Goal: Task Accomplishment & Management: Use online tool/utility

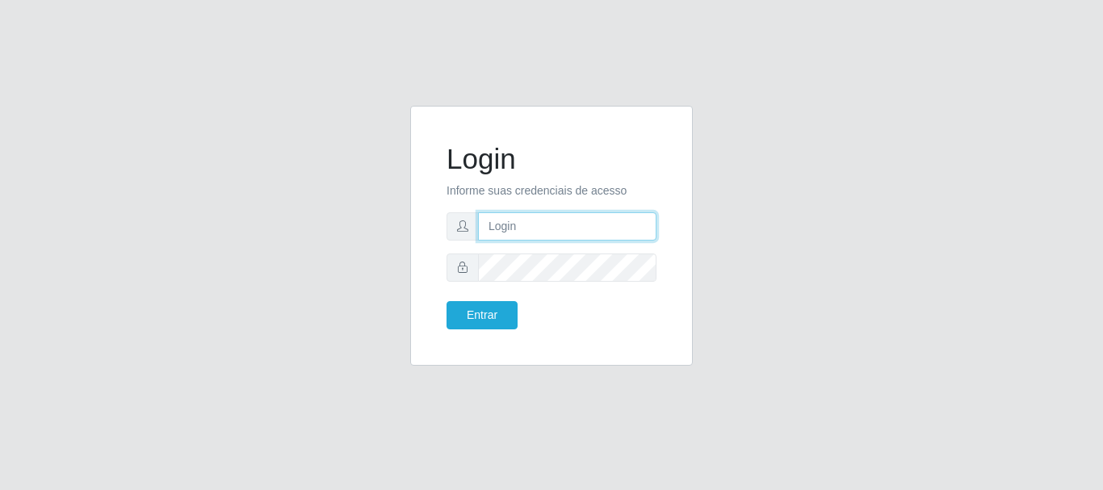
click at [644, 225] on input "text" at bounding box center [567, 226] width 179 height 28
type input "[EMAIL_ADDRESS][DOMAIN_NAME]"
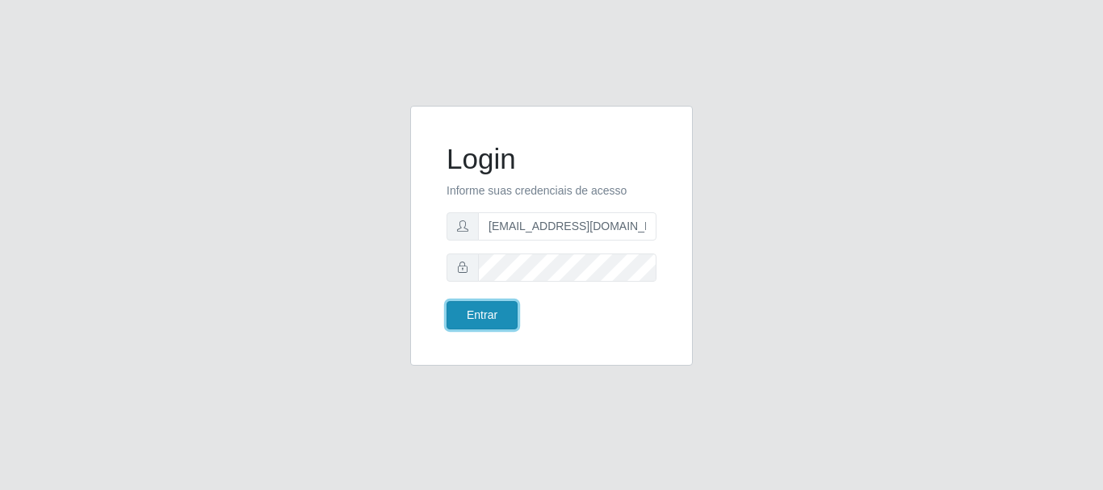
click at [497, 316] on button "Entrar" at bounding box center [482, 315] width 71 height 28
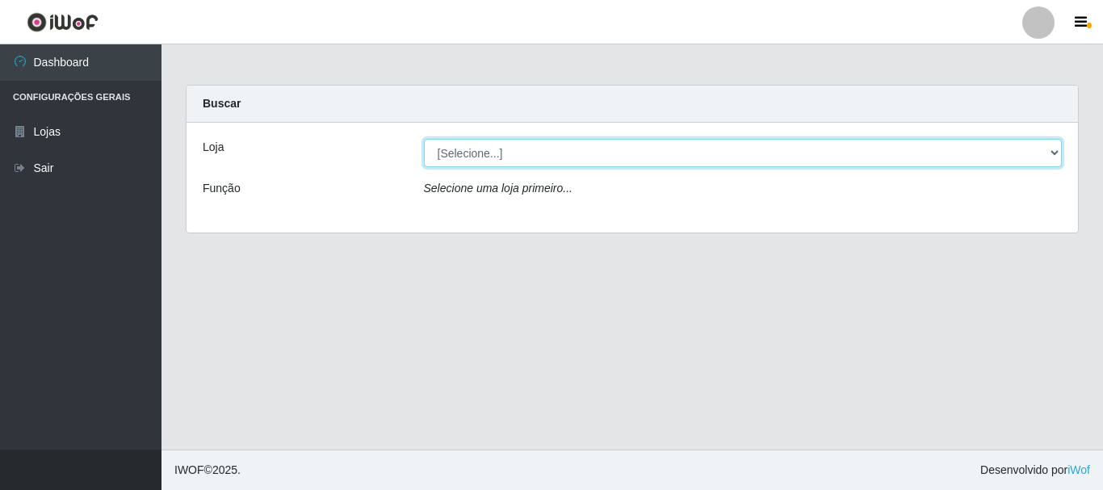
click at [1057, 151] on select "[Selecione...] SuperFácil Atacado - Rodoviária" at bounding box center [743, 153] width 639 height 28
select select "400"
click at [424, 139] on select "[Selecione...] SuperFácil Atacado - Rodoviária" at bounding box center [743, 153] width 639 height 28
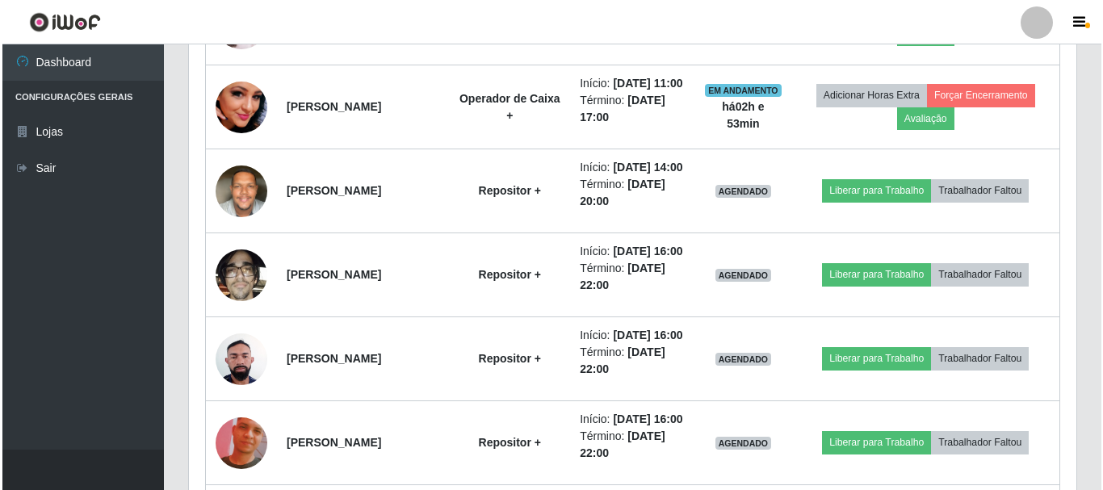
scroll to position [1040, 0]
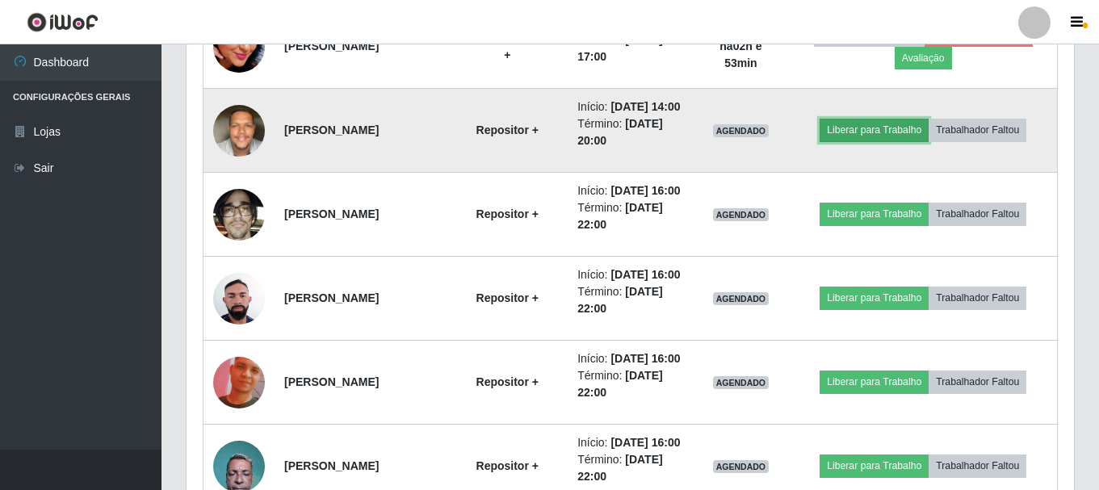
click at [876, 141] on button "Liberar para Trabalho" at bounding box center [874, 130] width 109 height 23
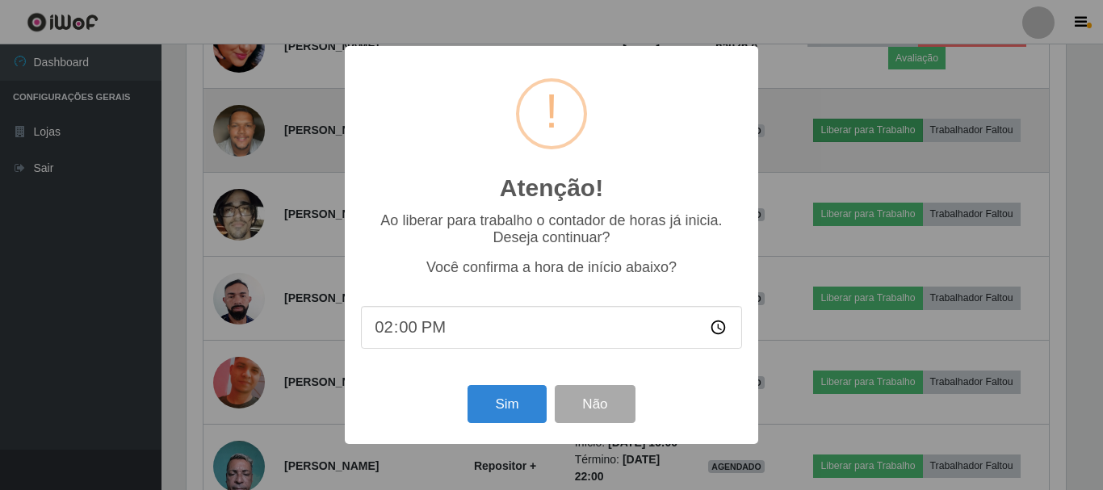
scroll to position [335, 880]
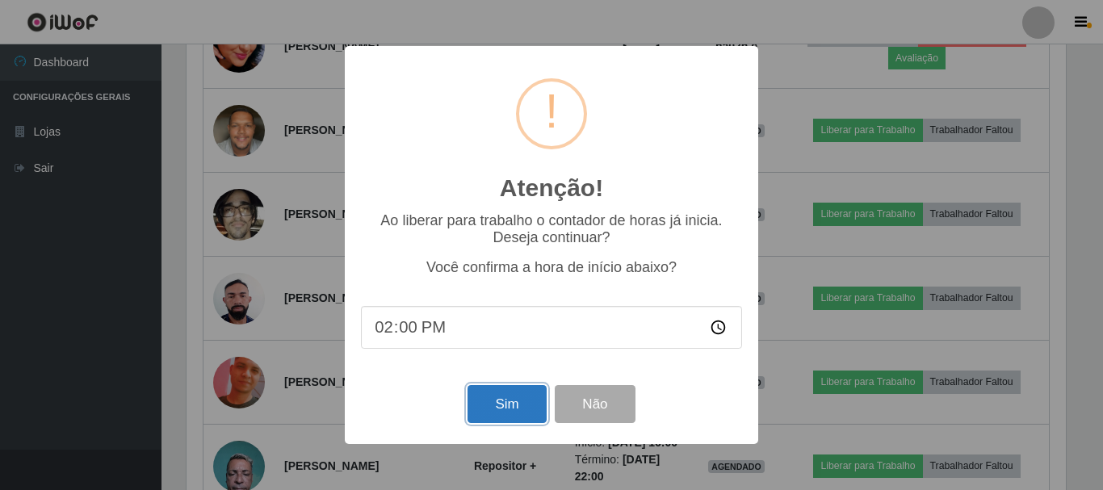
click at [511, 417] on button "Sim" at bounding box center [507, 404] width 78 height 38
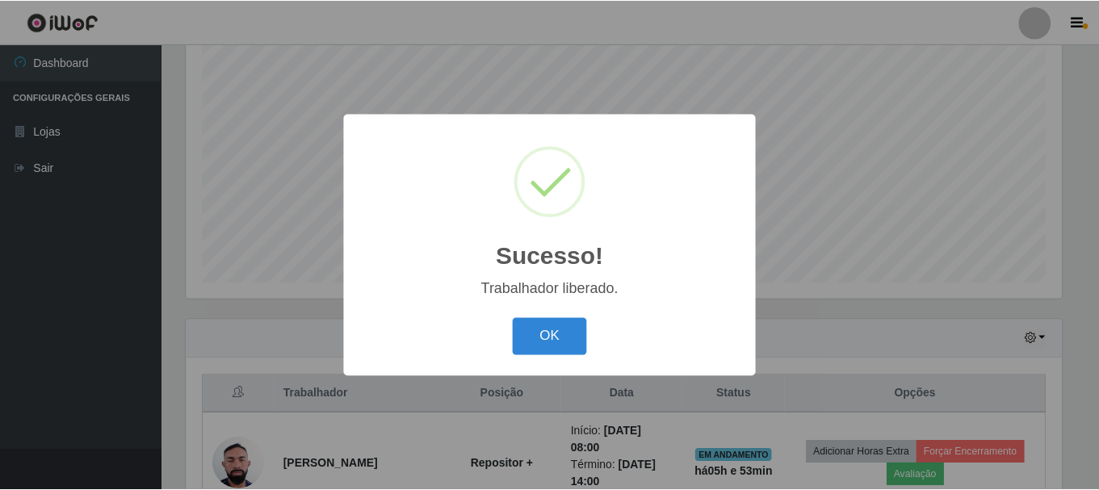
scroll to position [807400, 806855]
click at [549, 339] on button "OK" at bounding box center [552, 337] width 75 height 38
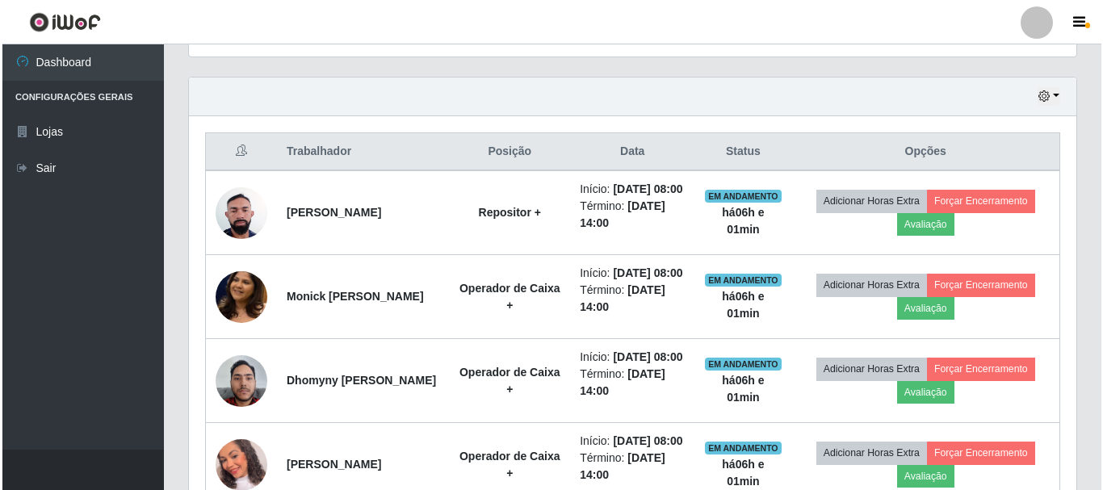
scroll to position [618, 0]
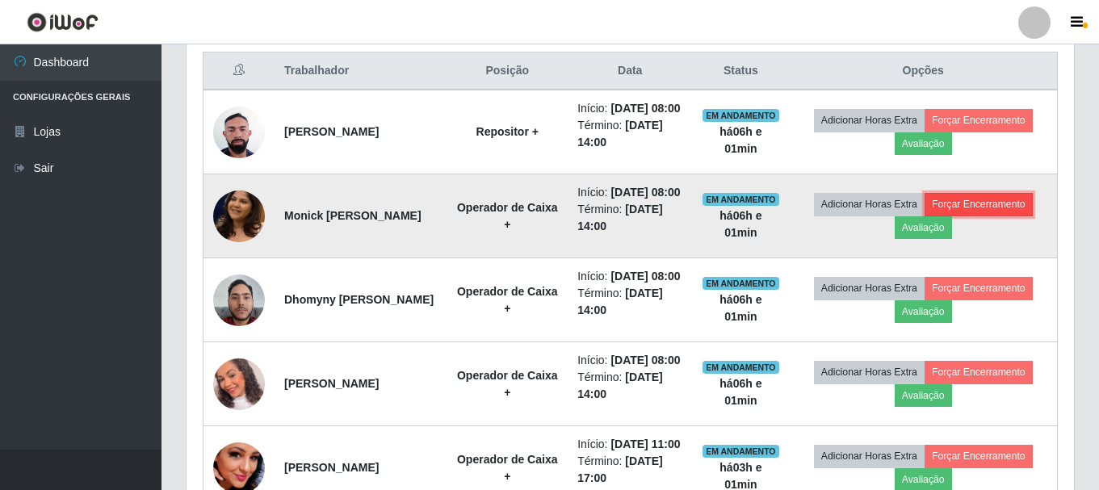
click at [975, 216] on button "Forçar Encerramento" at bounding box center [979, 204] width 108 height 23
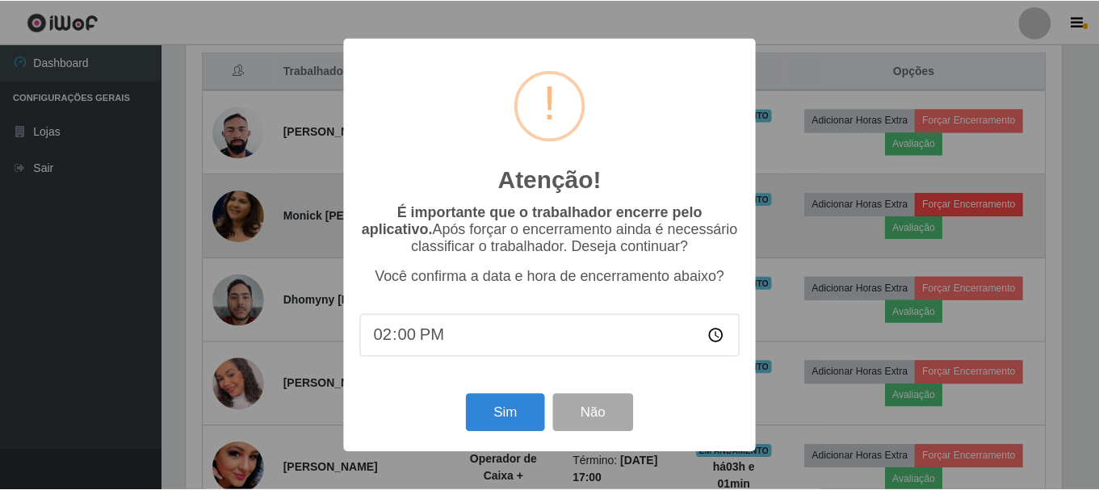
scroll to position [335, 880]
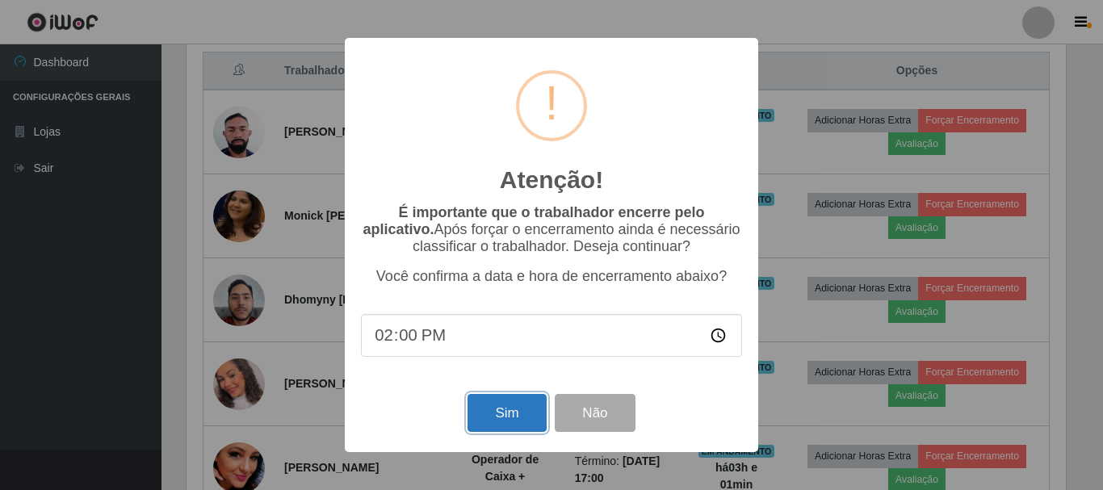
click at [493, 414] on button "Sim" at bounding box center [507, 413] width 78 height 38
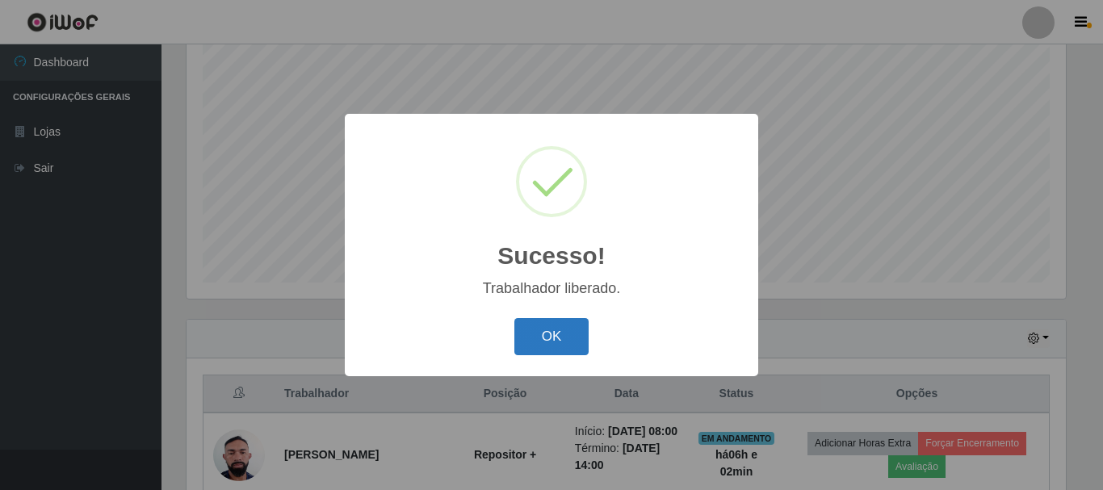
click at [550, 337] on button "OK" at bounding box center [552, 337] width 75 height 38
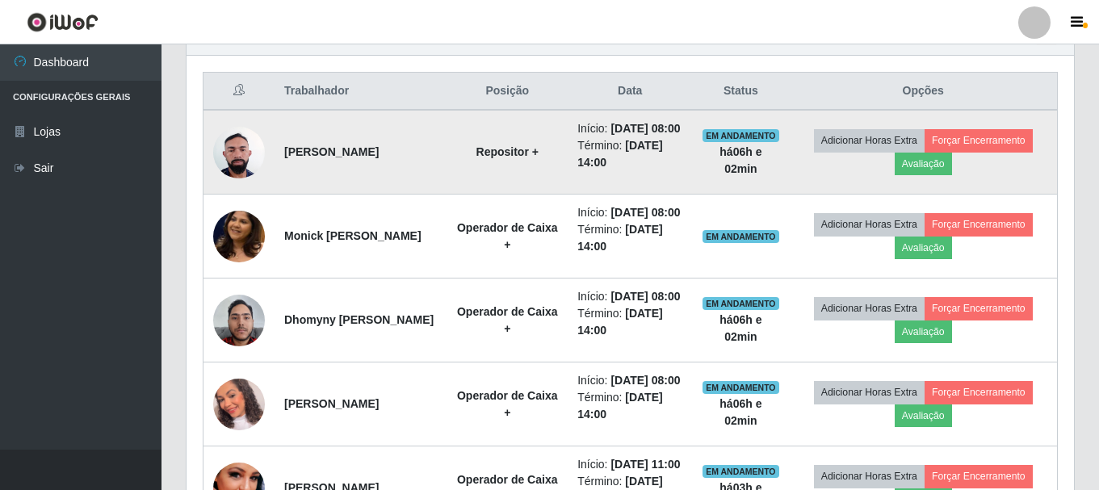
scroll to position [618, 0]
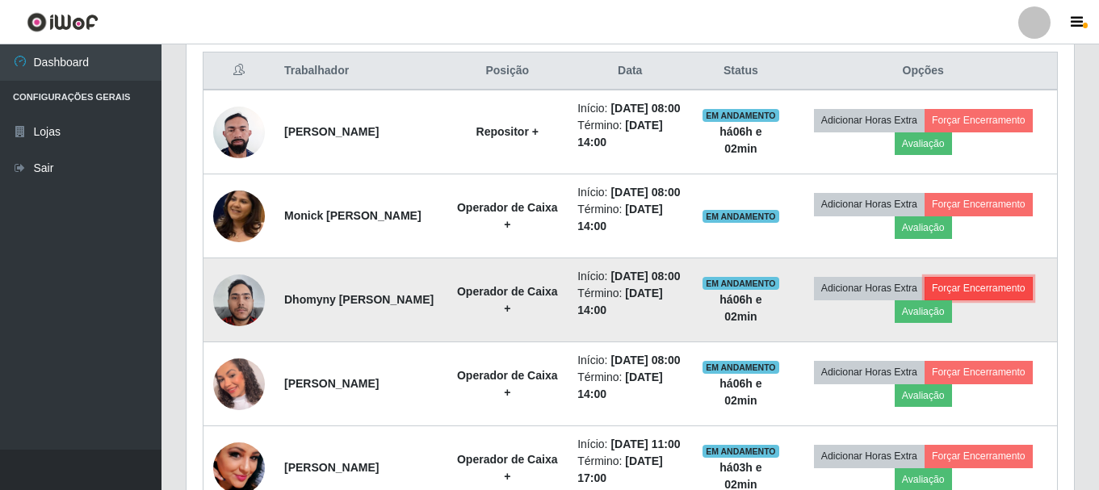
click at [952, 300] on button "Forçar Encerramento" at bounding box center [979, 288] width 108 height 23
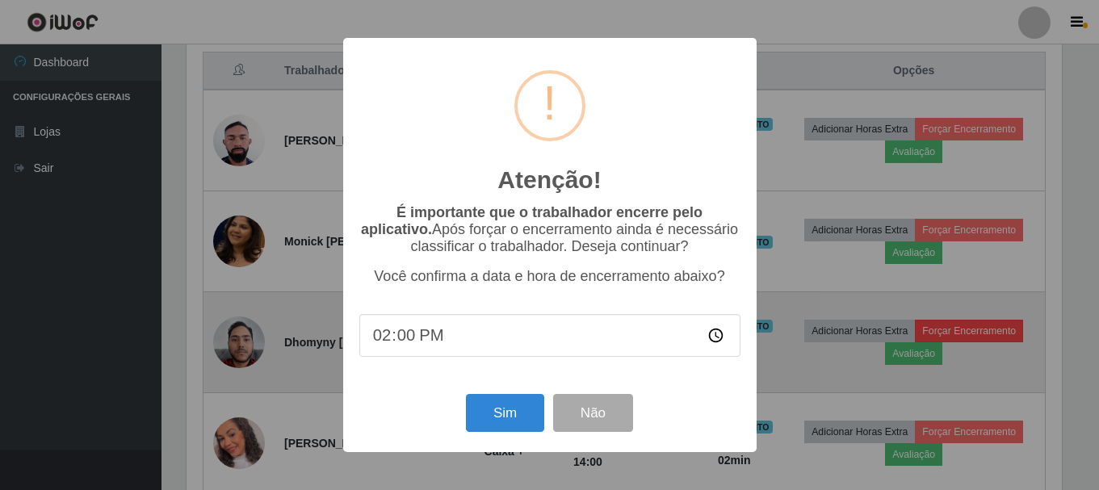
scroll to position [335, 880]
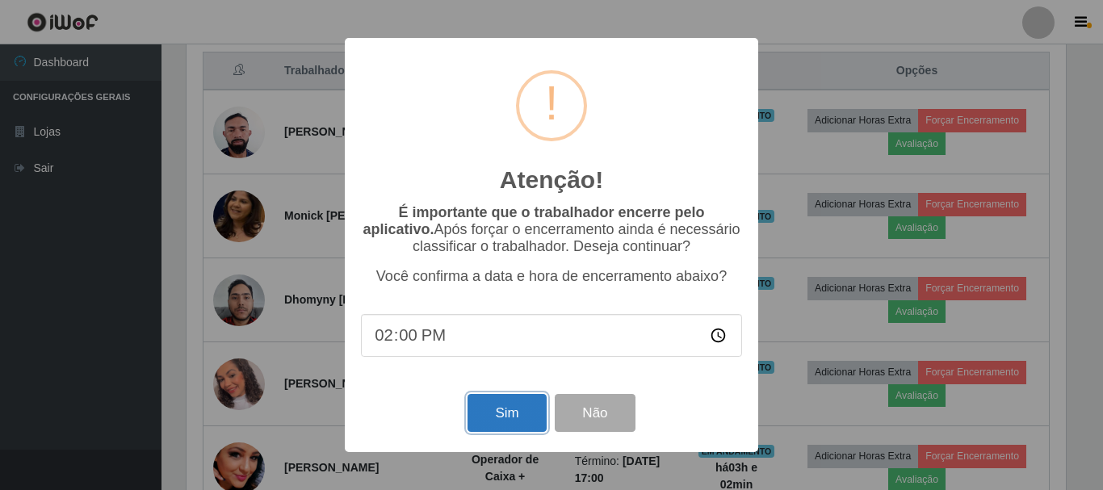
click at [497, 411] on button "Sim" at bounding box center [507, 413] width 78 height 38
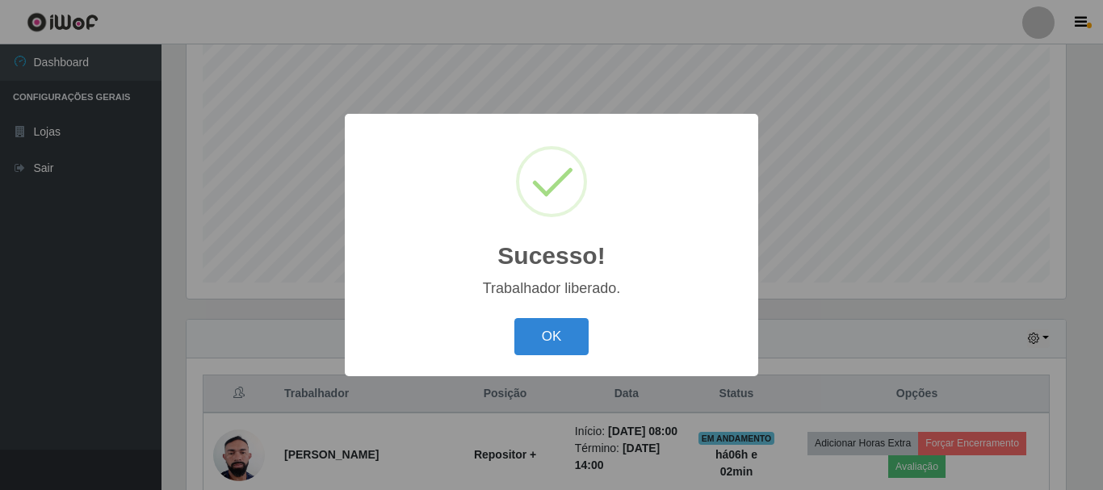
click at [546, 318] on div "OK Cancel" at bounding box center [551, 336] width 381 height 46
click at [545, 335] on button "OK" at bounding box center [552, 337] width 75 height 38
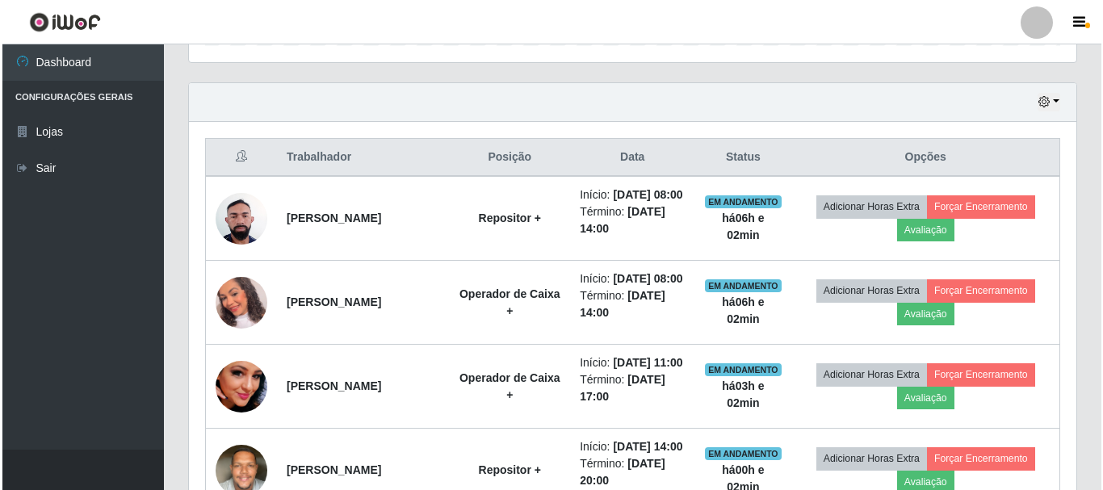
scroll to position [537, 0]
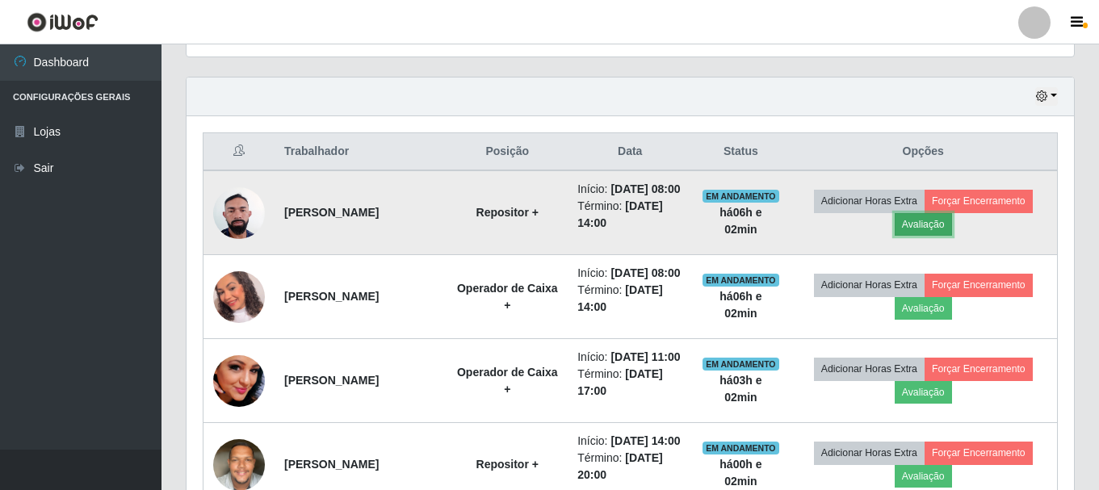
click at [922, 236] on button "Avaliação" at bounding box center [923, 224] width 57 height 23
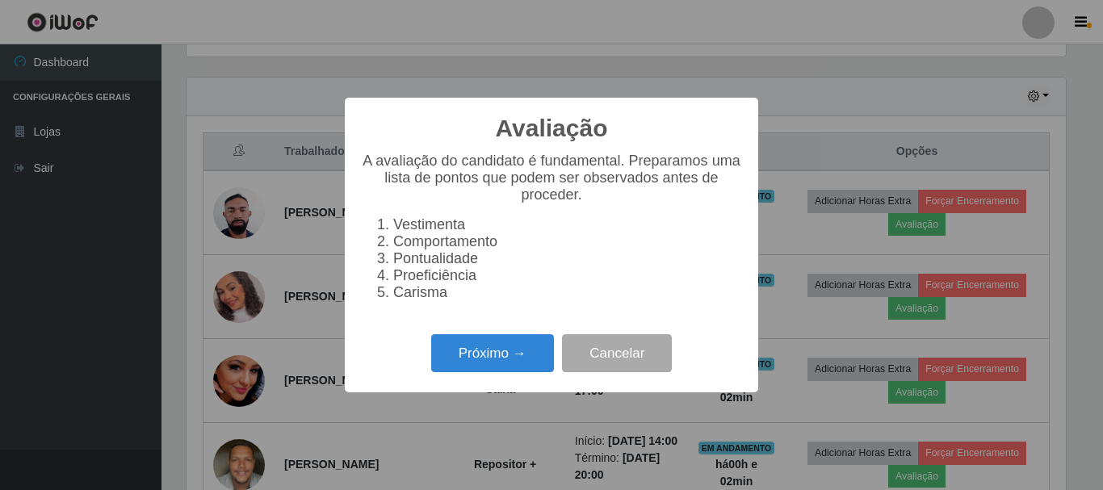
scroll to position [335, 880]
click at [489, 371] on button "Próximo →" at bounding box center [492, 353] width 123 height 38
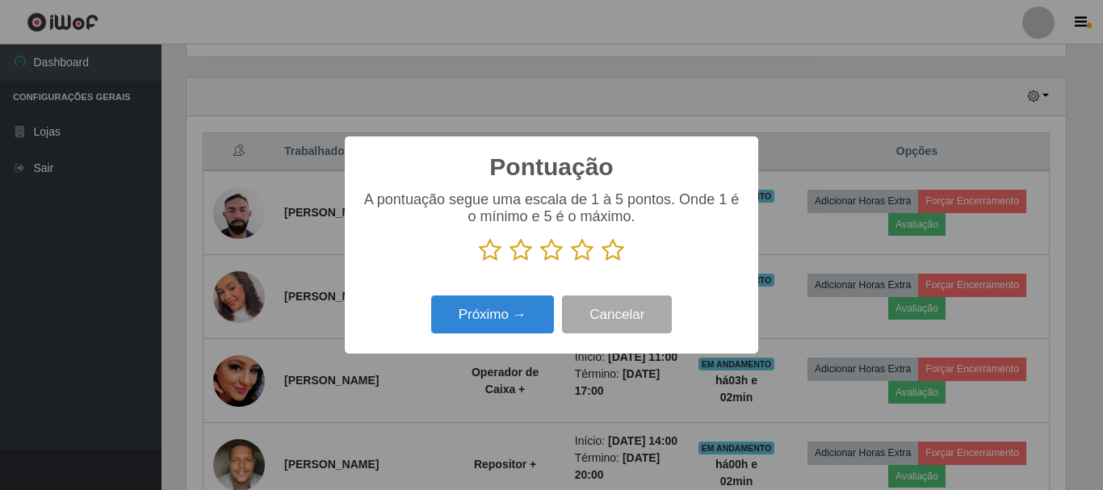
click at [509, 314] on button "Próximo →" at bounding box center [492, 315] width 123 height 38
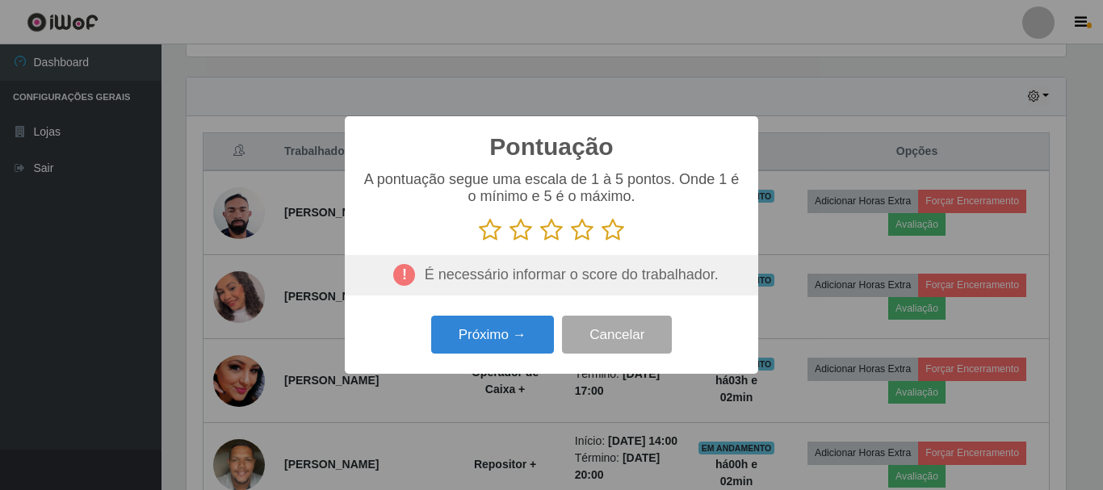
click at [578, 233] on icon at bounding box center [582, 230] width 23 height 24
click at [571, 242] on input "radio" at bounding box center [571, 242] width 0 height 0
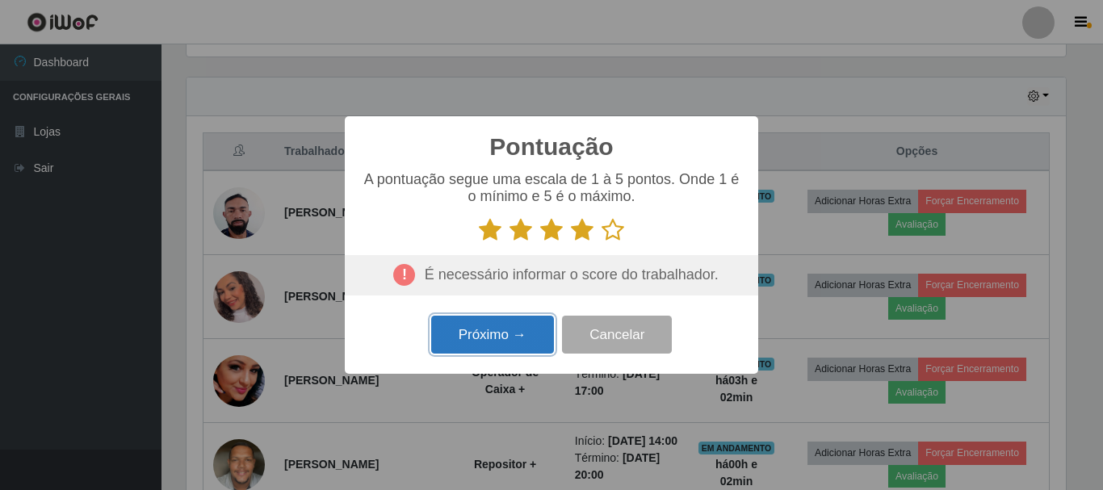
click at [477, 339] on button "Próximo →" at bounding box center [492, 335] width 123 height 38
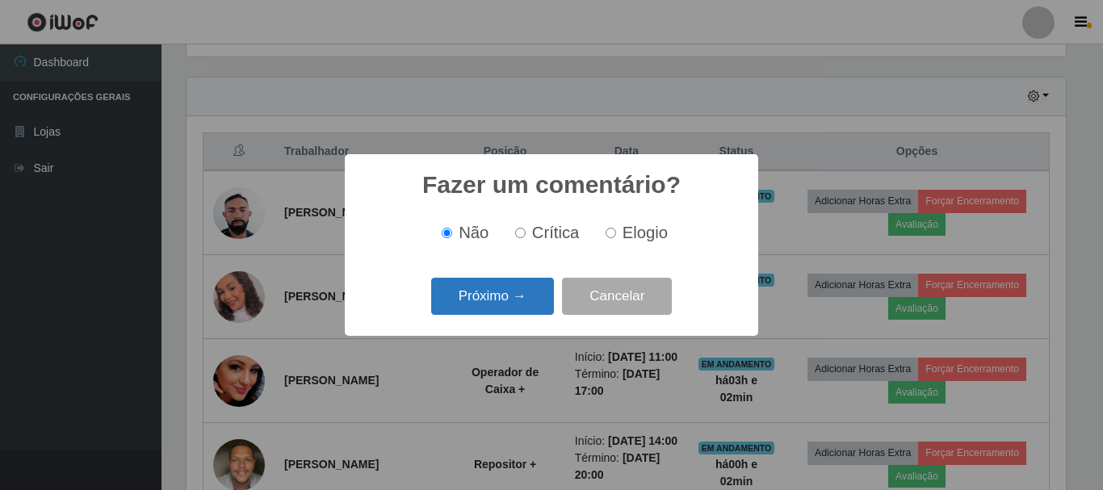
click at [477, 300] on button "Próximo →" at bounding box center [492, 297] width 123 height 38
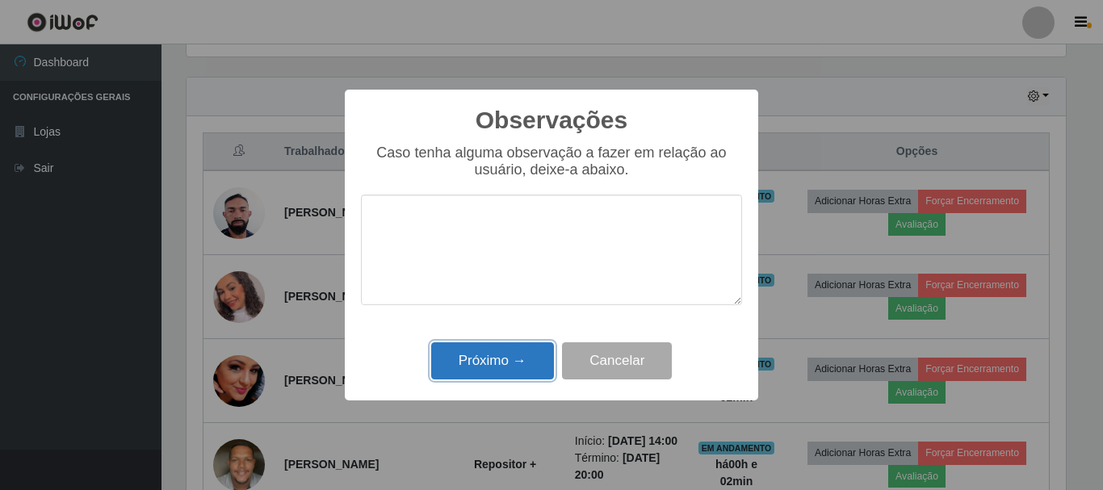
click at [479, 362] on button "Próximo →" at bounding box center [492, 361] width 123 height 38
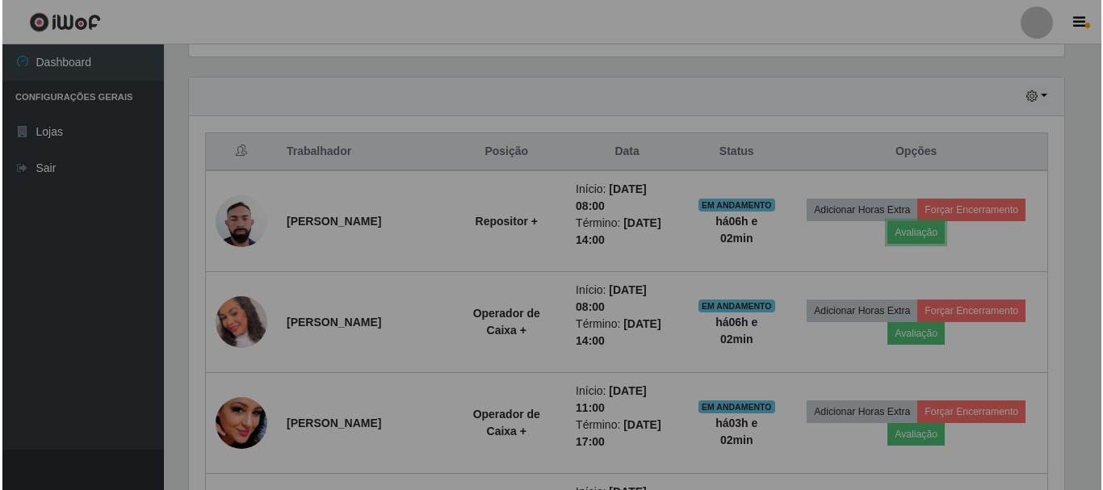
scroll to position [335, 888]
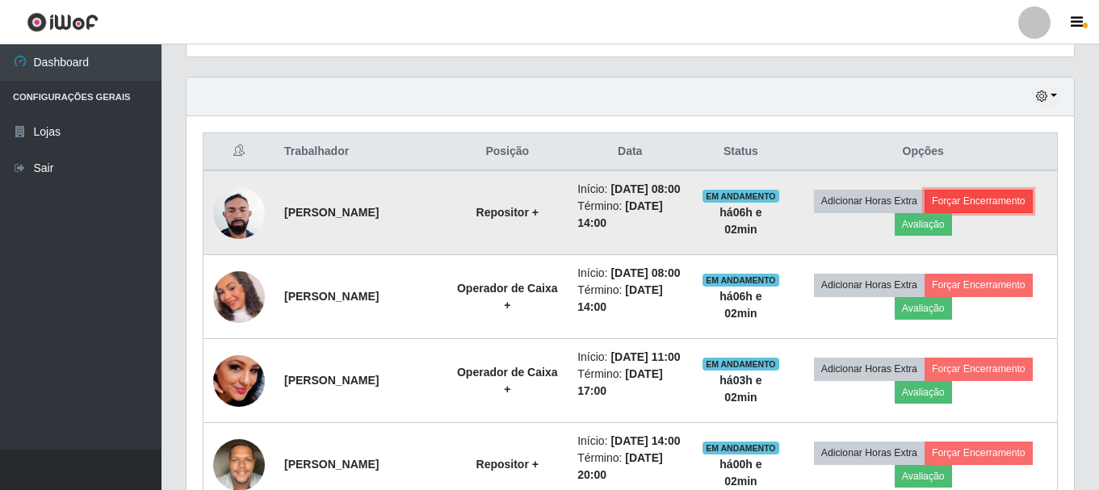
click at [1006, 209] on button "Forçar Encerramento" at bounding box center [979, 201] width 108 height 23
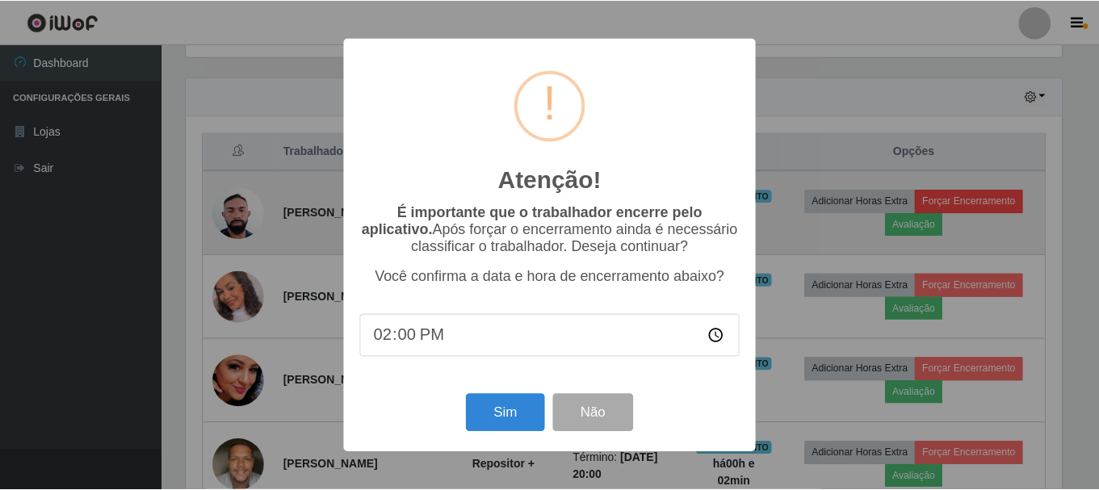
scroll to position [335, 880]
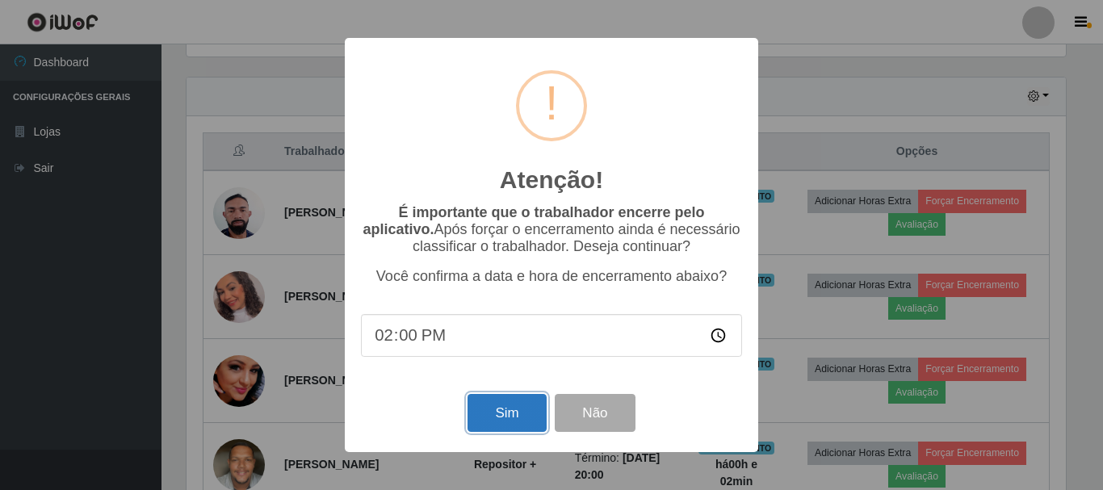
click at [494, 408] on button "Sim" at bounding box center [507, 413] width 78 height 38
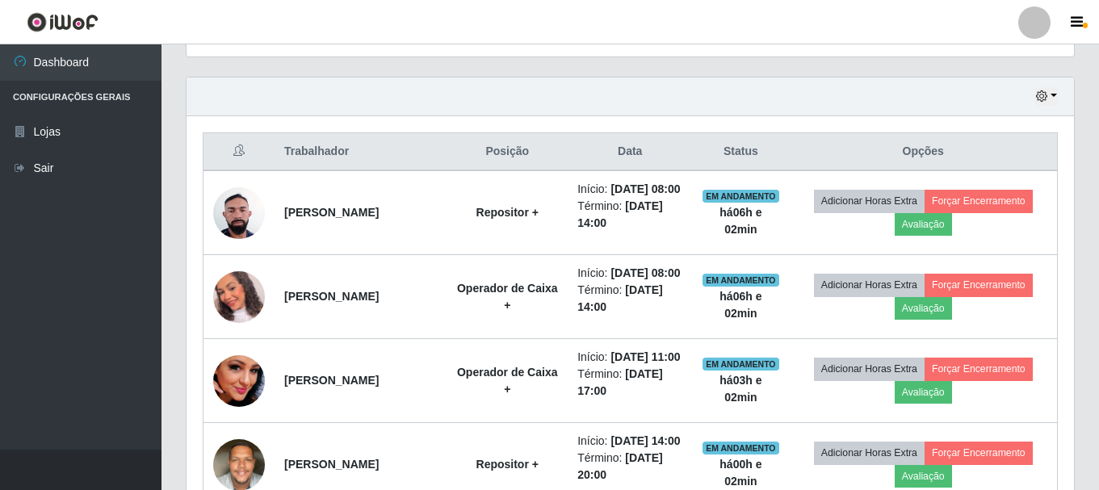
scroll to position [0, 0]
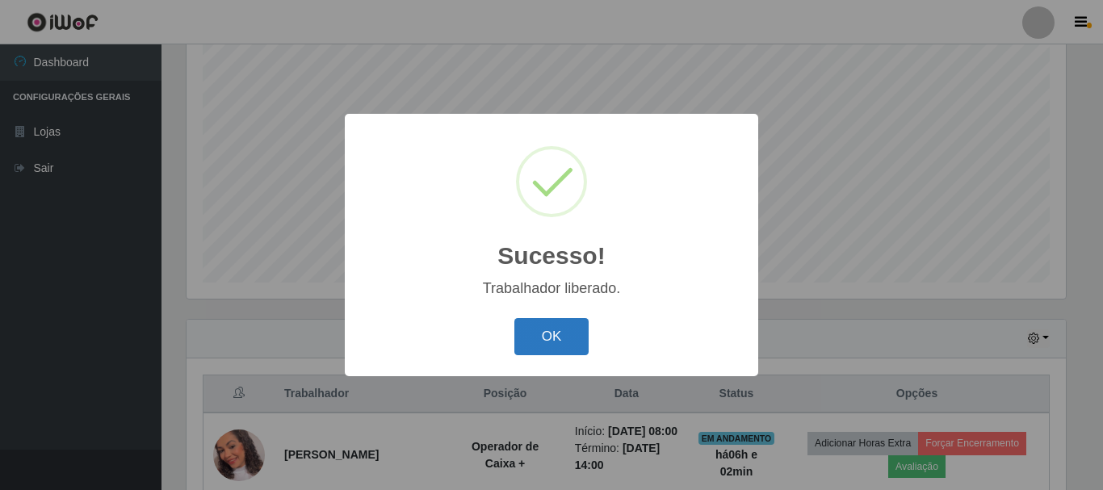
click at [554, 344] on button "OK" at bounding box center [552, 337] width 75 height 38
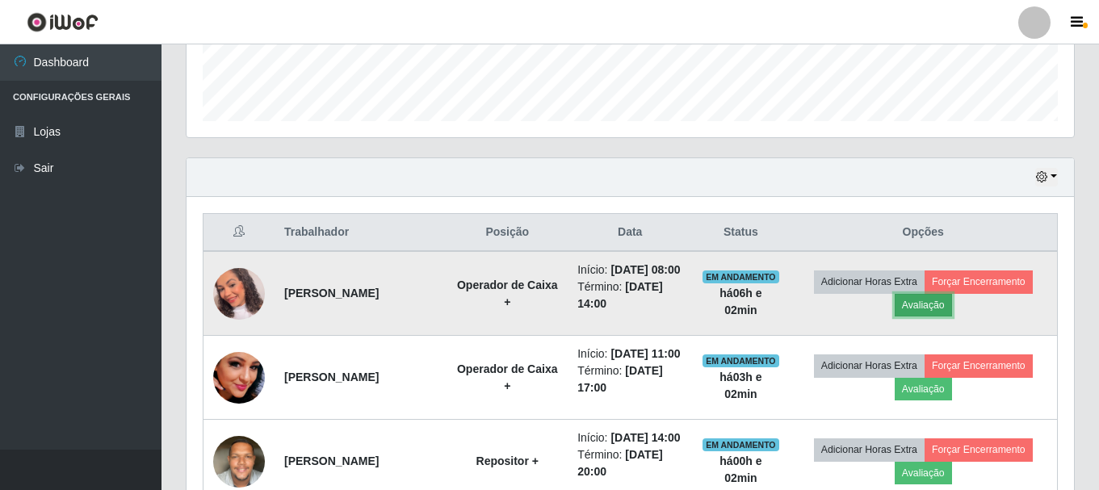
click at [936, 308] on button "Avaliação" at bounding box center [923, 305] width 57 height 23
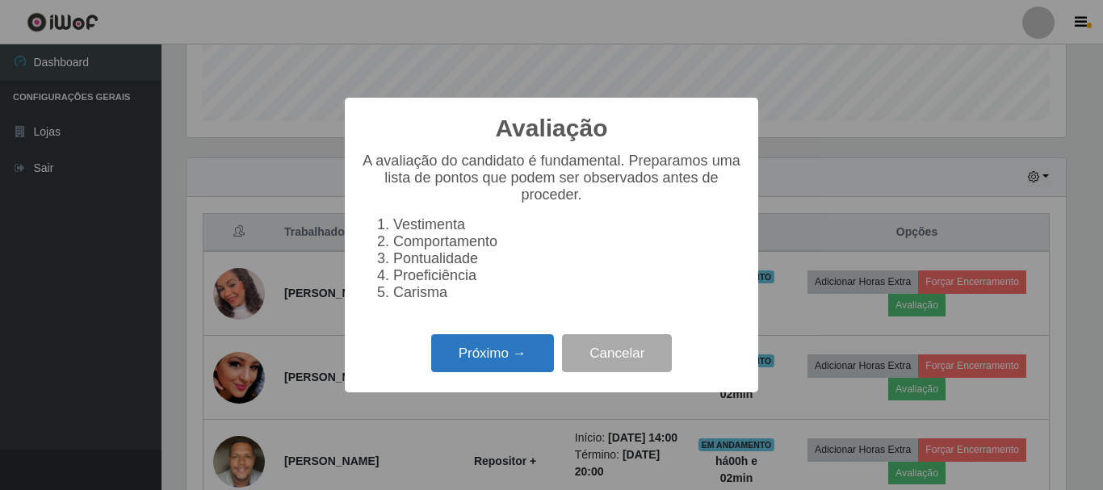
click at [456, 363] on button "Próximo →" at bounding box center [492, 353] width 123 height 38
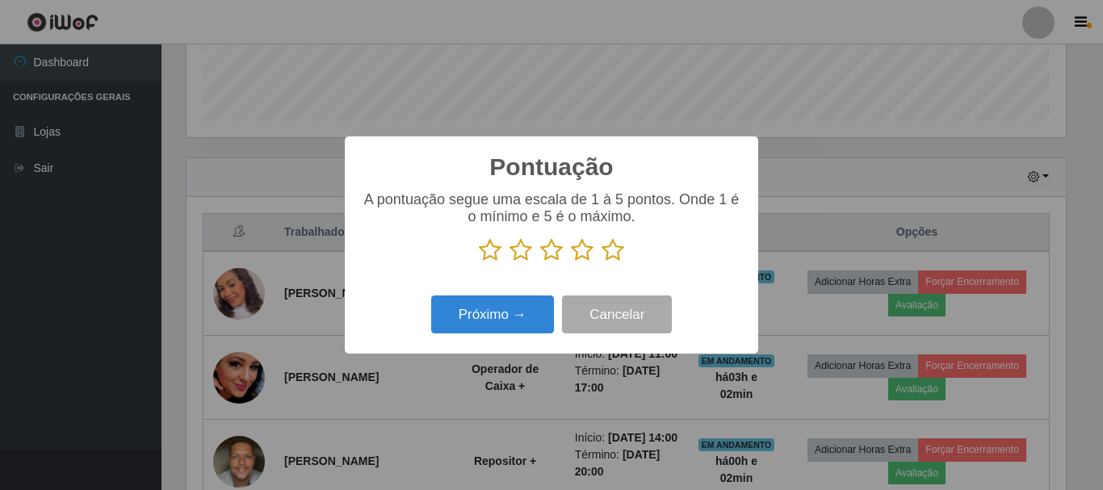
click at [587, 250] on icon at bounding box center [582, 250] width 23 height 24
click at [571, 263] on input "radio" at bounding box center [571, 263] width 0 height 0
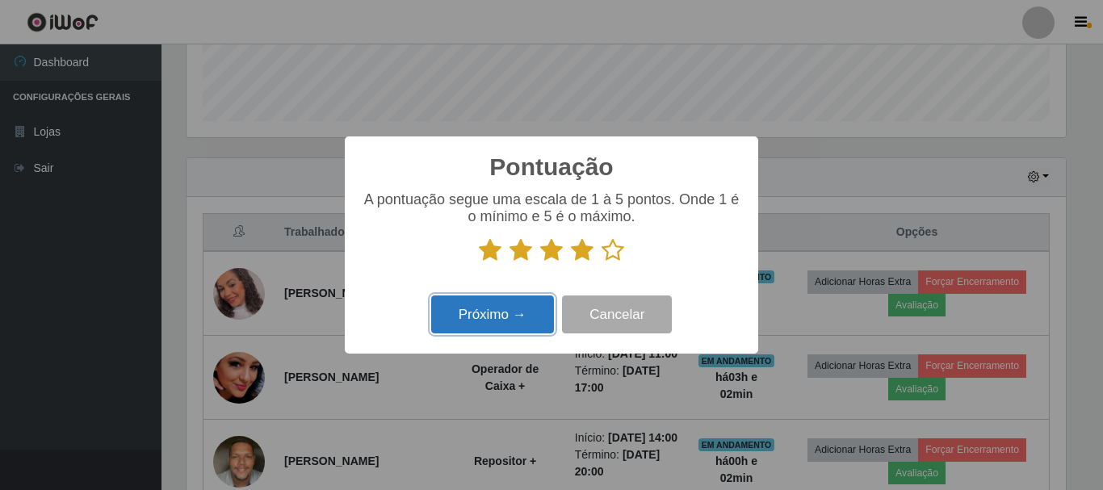
click at [513, 317] on button "Próximo →" at bounding box center [492, 315] width 123 height 38
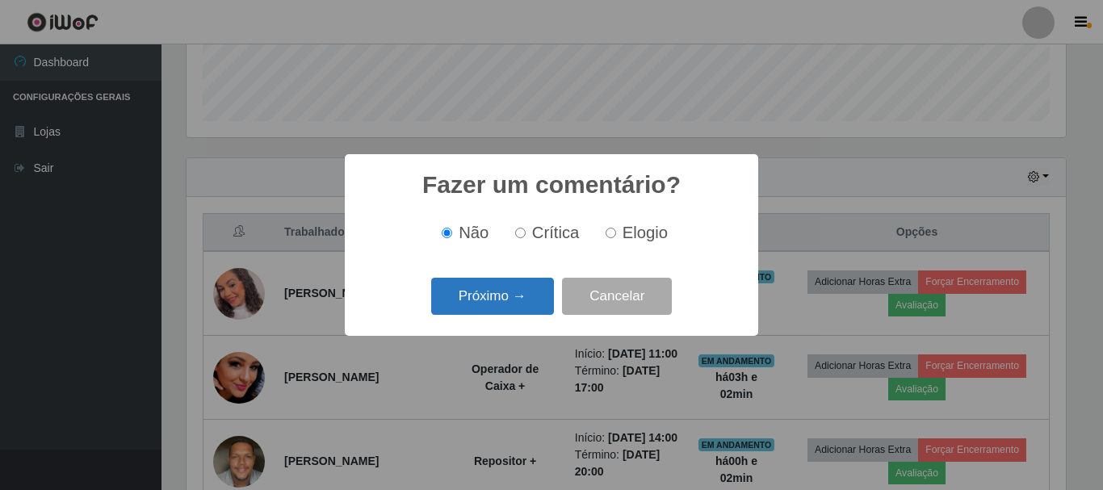
click at [496, 292] on button "Próximo →" at bounding box center [492, 297] width 123 height 38
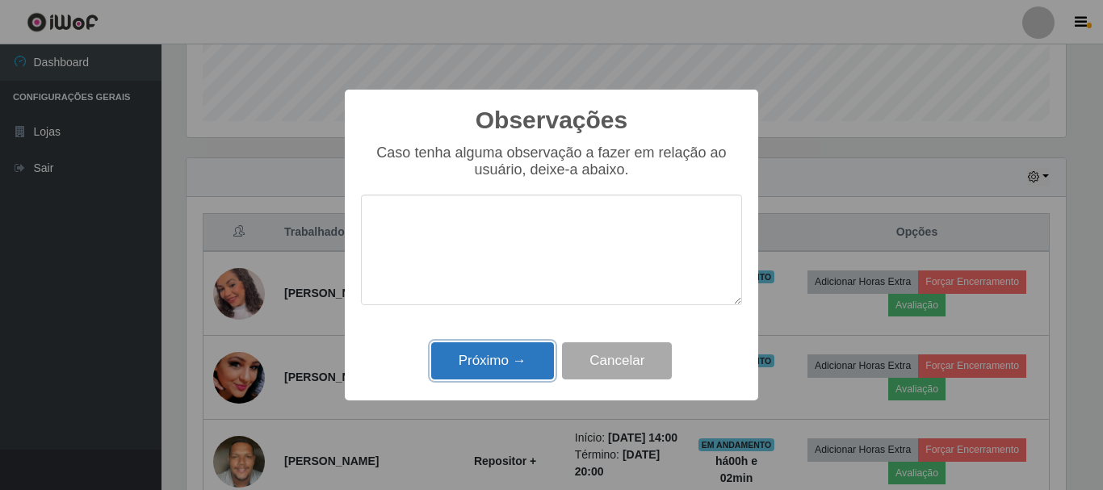
click at [494, 368] on button "Próximo →" at bounding box center [492, 361] width 123 height 38
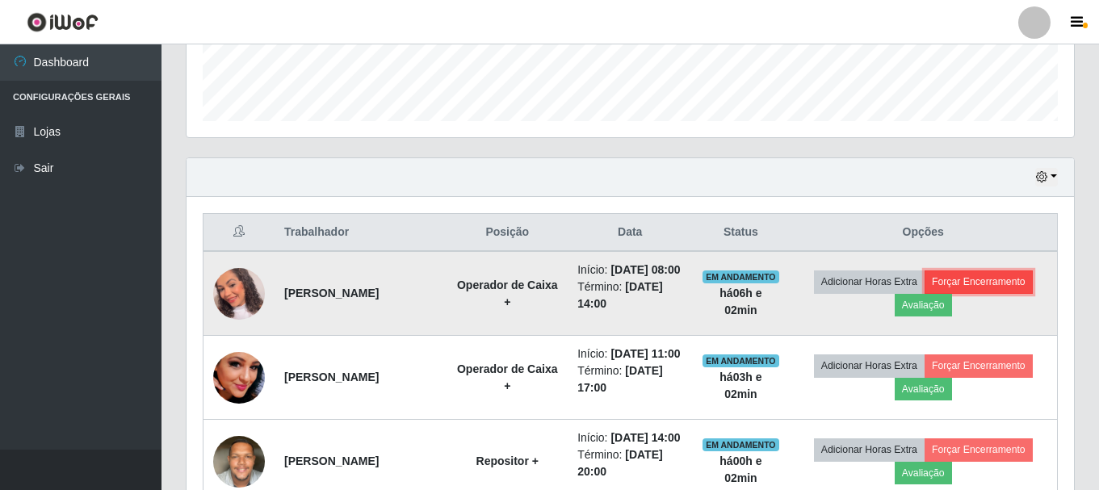
click at [970, 289] on button "Forçar Encerramento" at bounding box center [979, 282] width 108 height 23
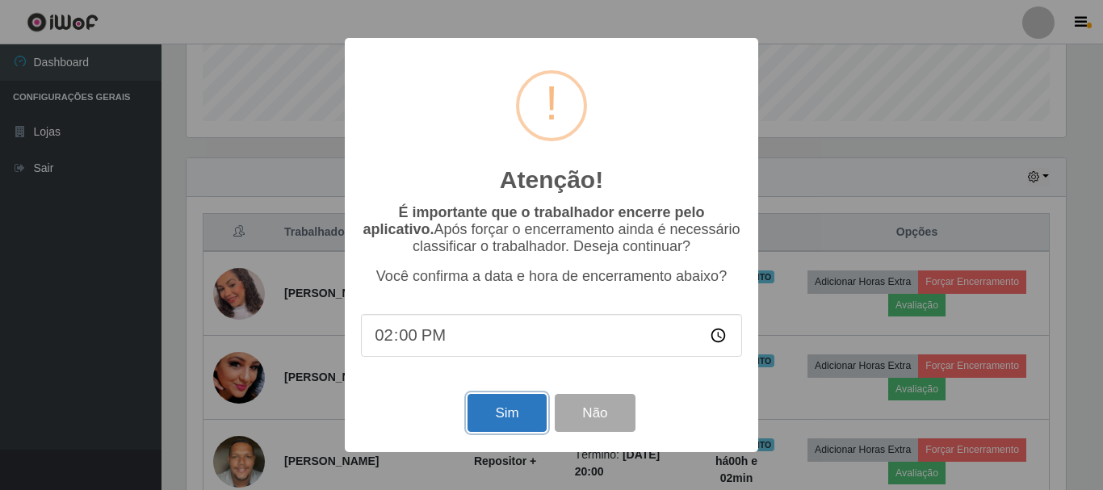
click at [485, 414] on button "Sim" at bounding box center [507, 413] width 78 height 38
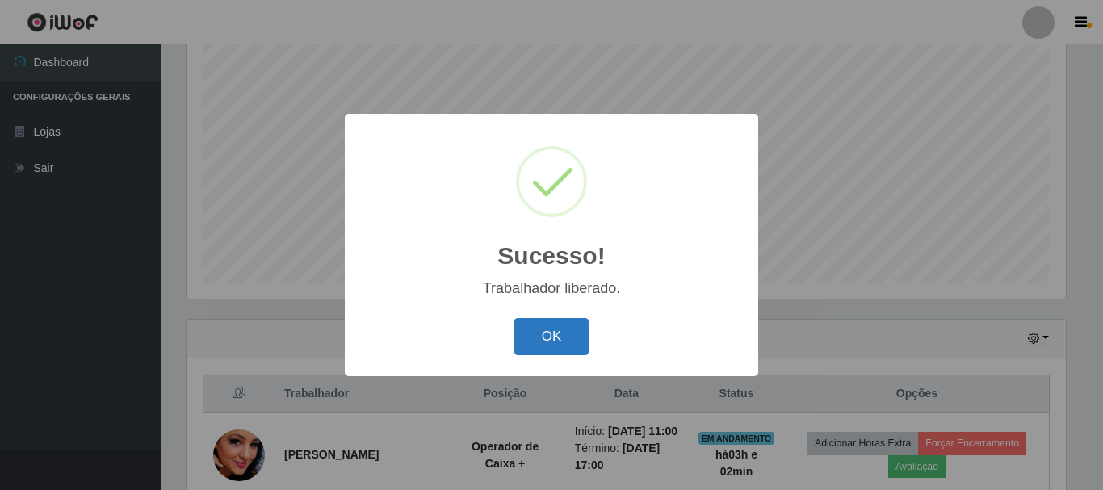
click at [531, 331] on button "OK" at bounding box center [552, 337] width 75 height 38
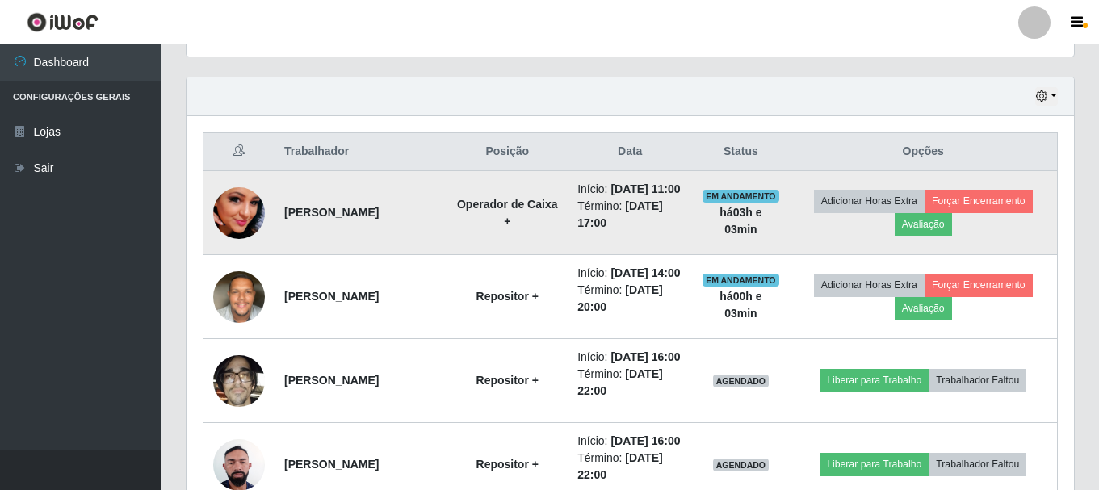
click at [255, 212] on img at bounding box center [239, 213] width 52 height 92
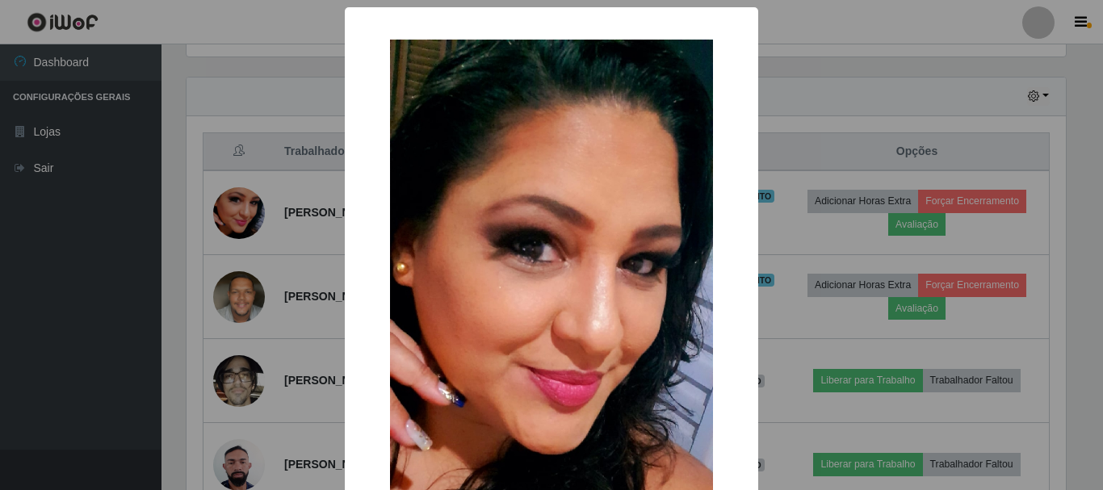
click at [34, 271] on div "× OK Cancel" at bounding box center [551, 245] width 1103 height 490
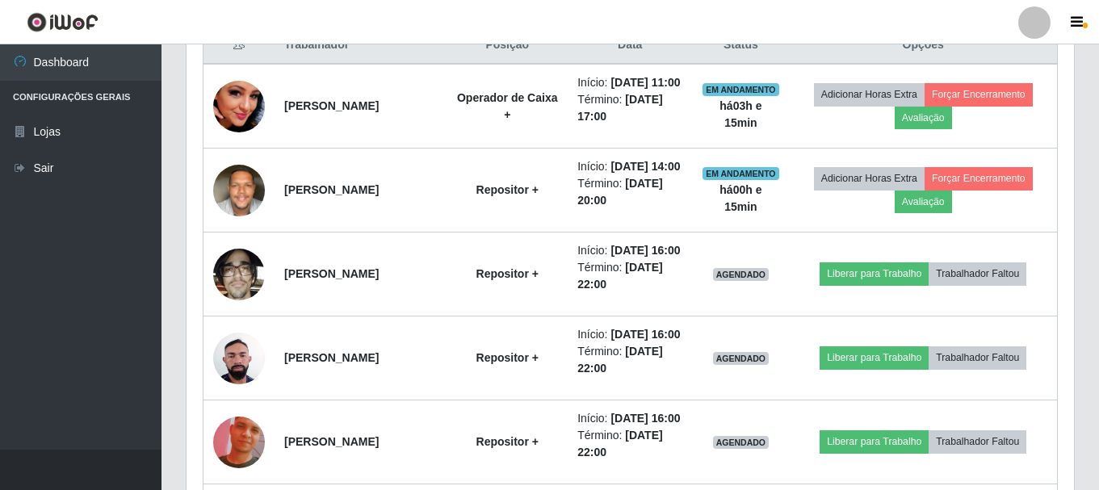
scroll to position [618, 0]
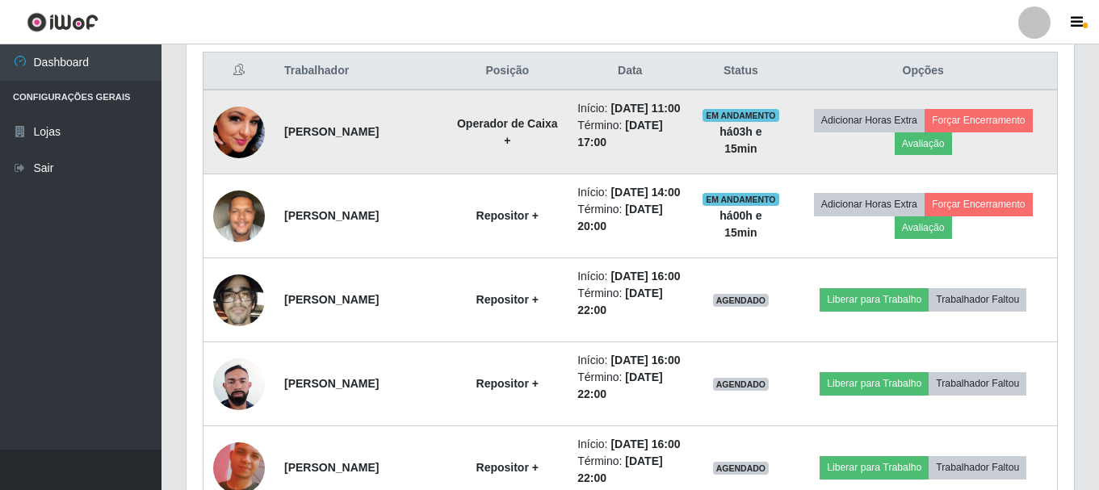
click at [230, 140] on img at bounding box center [239, 132] width 52 height 92
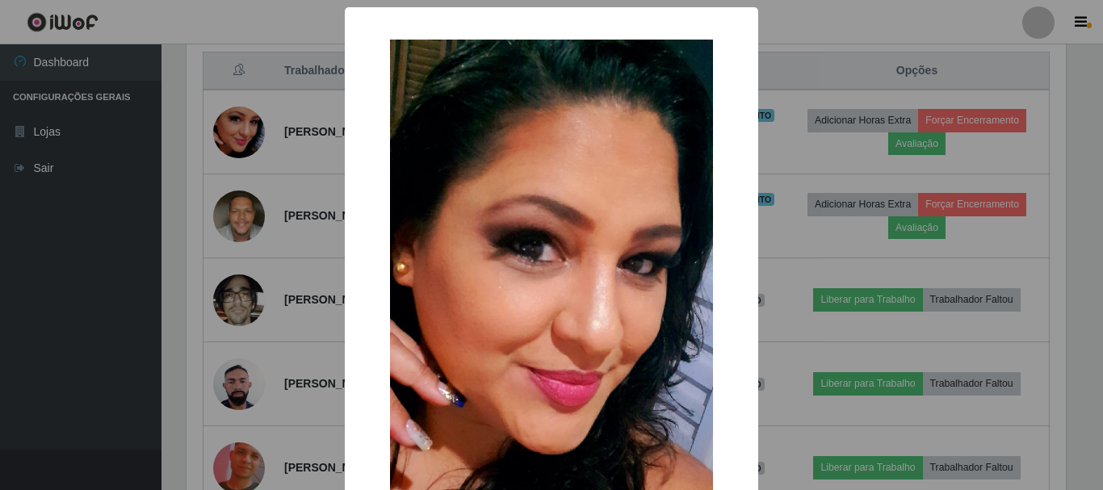
click at [27, 285] on div "× OK Cancel" at bounding box center [551, 245] width 1103 height 490
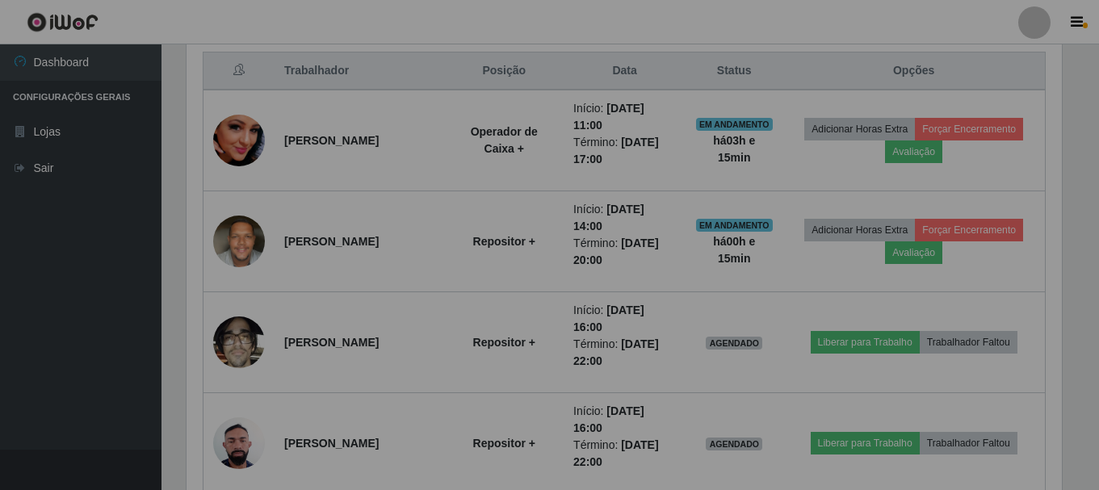
scroll to position [335, 888]
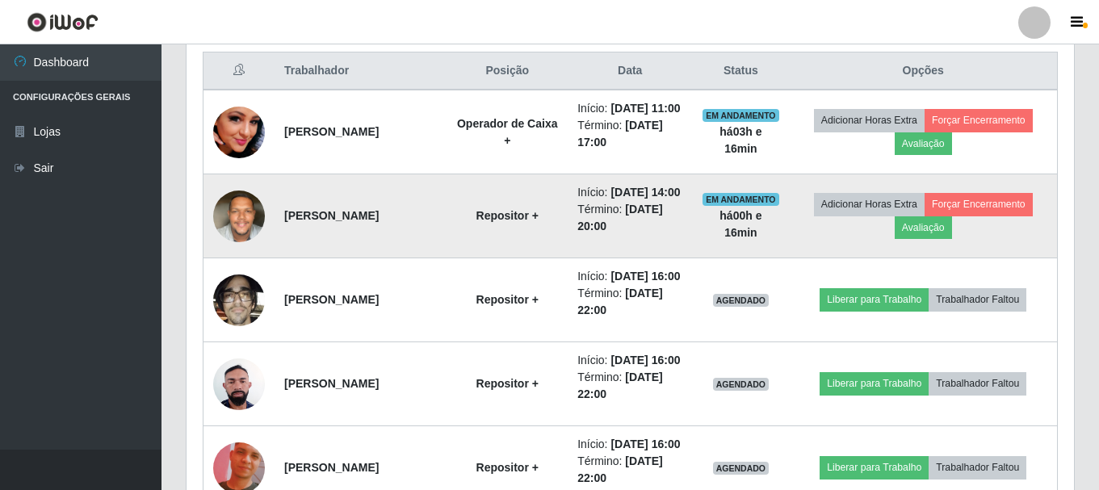
click at [229, 246] on img at bounding box center [239, 216] width 52 height 69
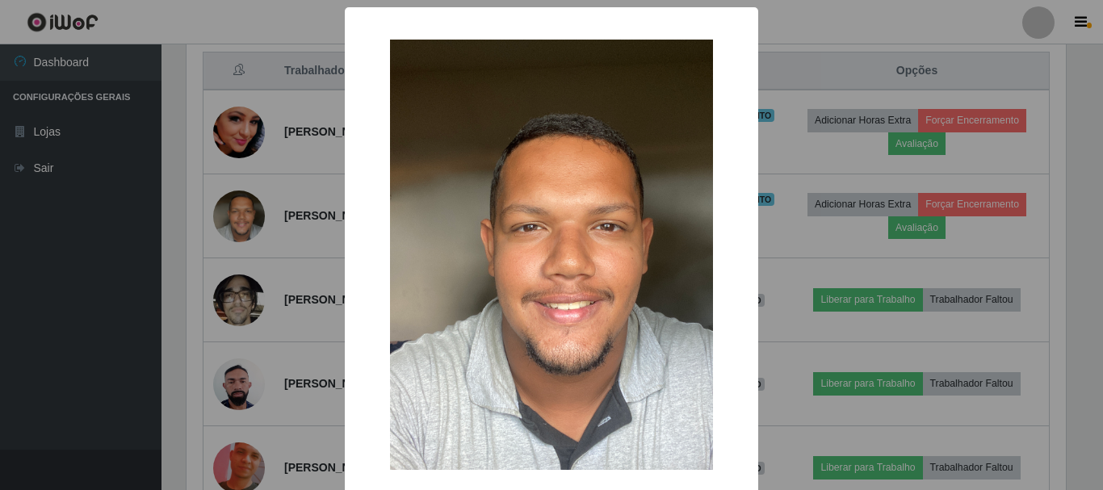
click at [71, 300] on div "× OK Cancel" at bounding box center [551, 245] width 1103 height 490
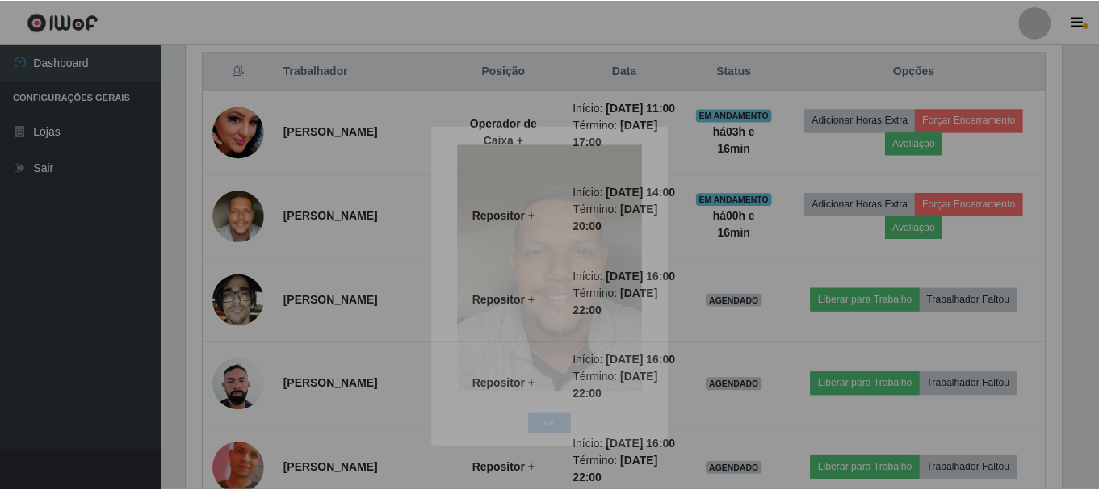
scroll to position [335, 888]
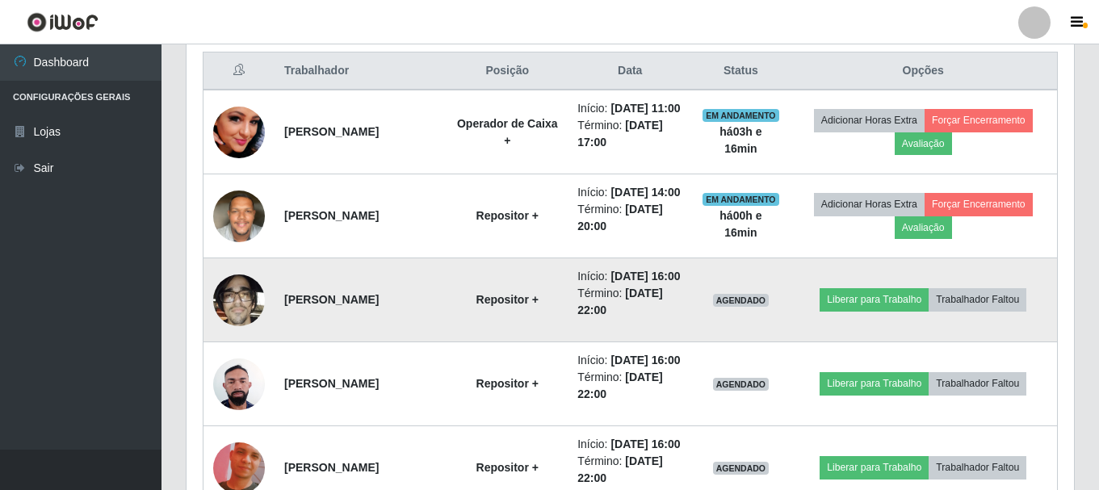
click at [251, 334] on img at bounding box center [239, 300] width 52 height 69
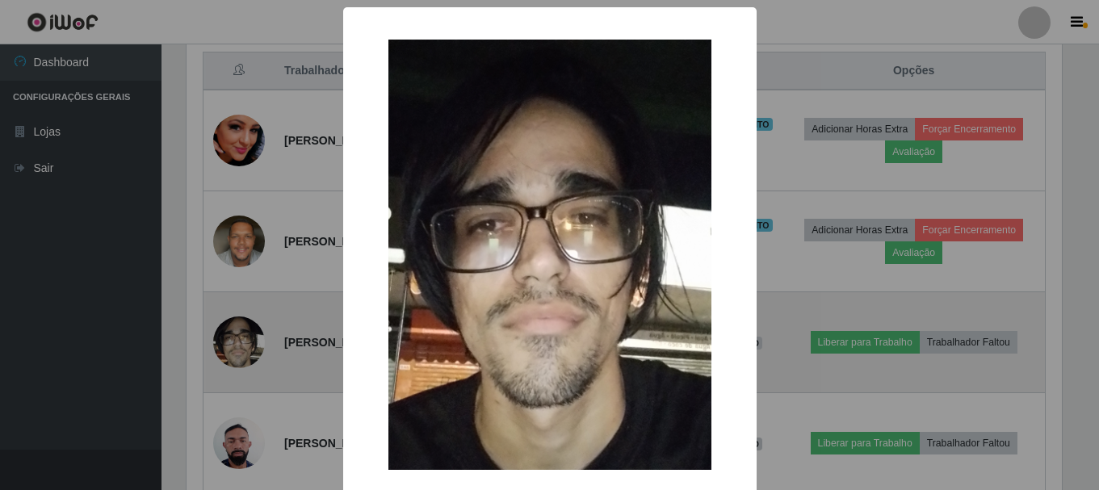
scroll to position [335, 880]
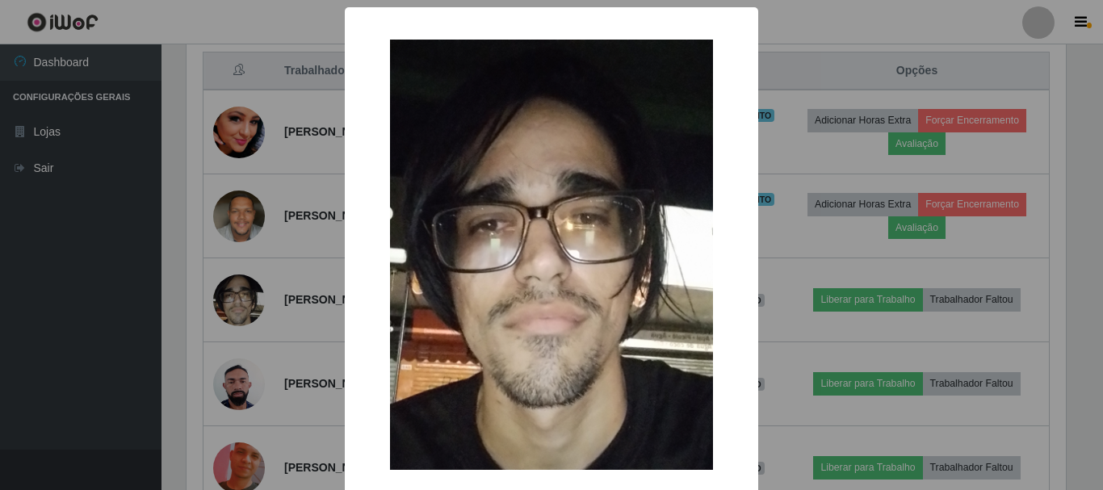
click at [135, 343] on div "× OK Cancel" at bounding box center [551, 245] width 1103 height 490
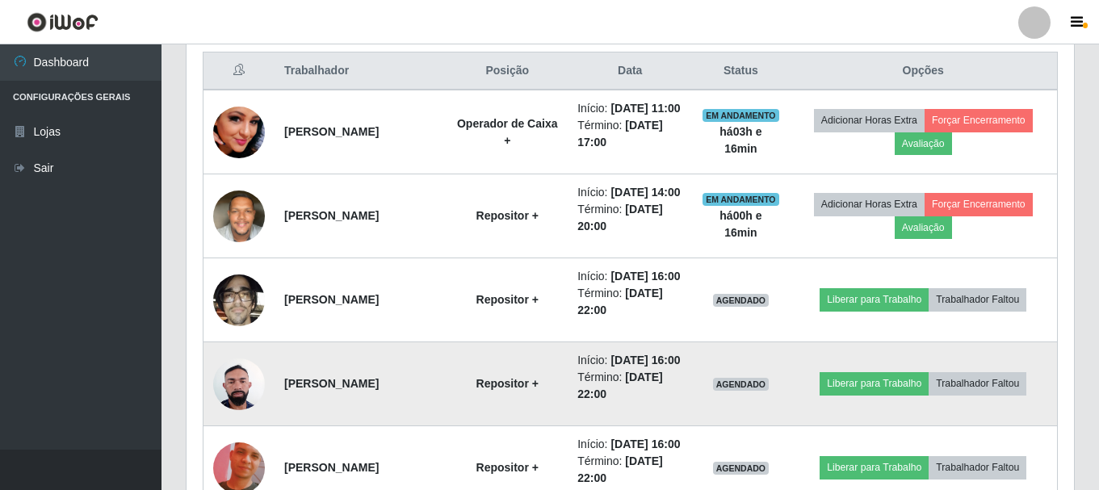
scroll to position [335, 888]
click at [233, 418] on img at bounding box center [239, 384] width 52 height 69
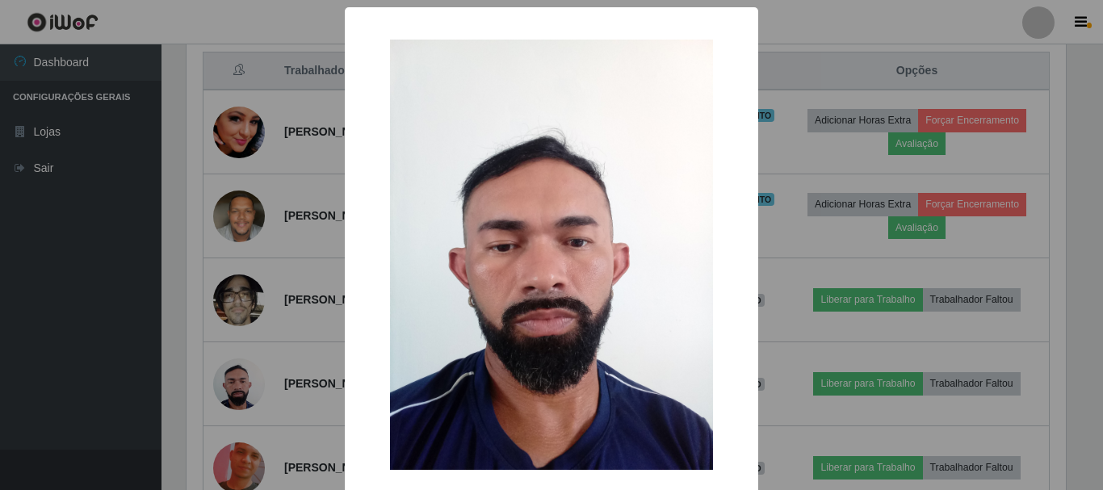
click at [98, 390] on div "× OK Cancel" at bounding box center [551, 245] width 1103 height 490
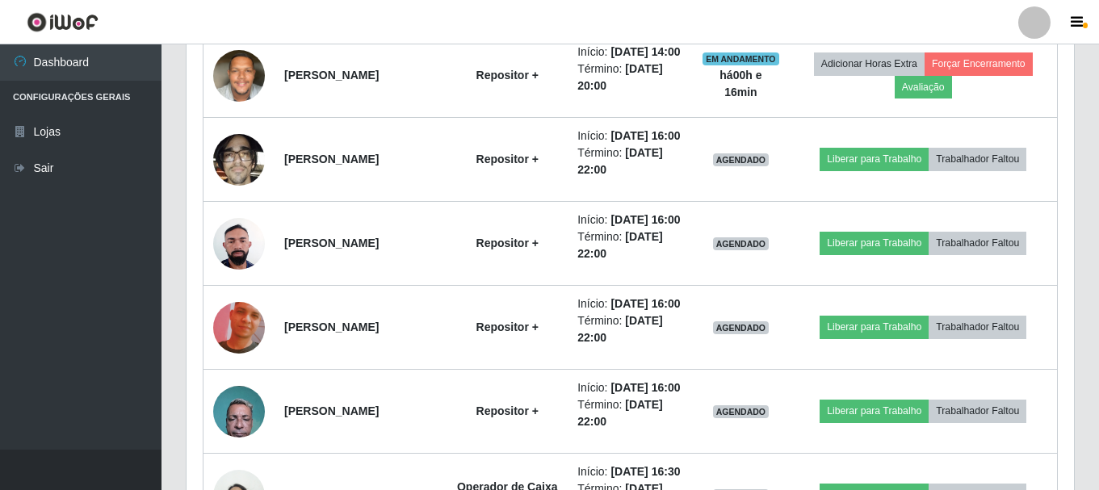
scroll to position [779, 0]
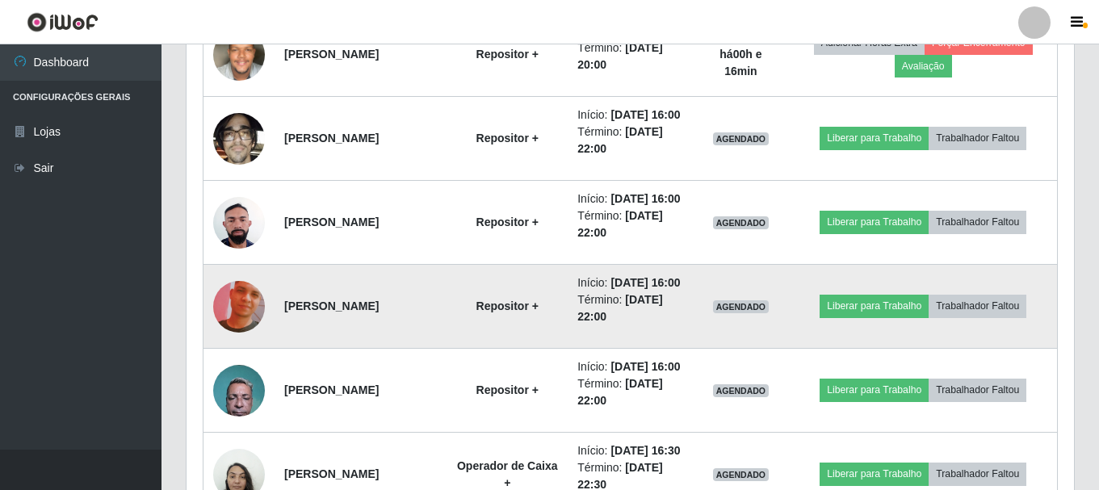
click at [220, 353] on img at bounding box center [239, 307] width 52 height 92
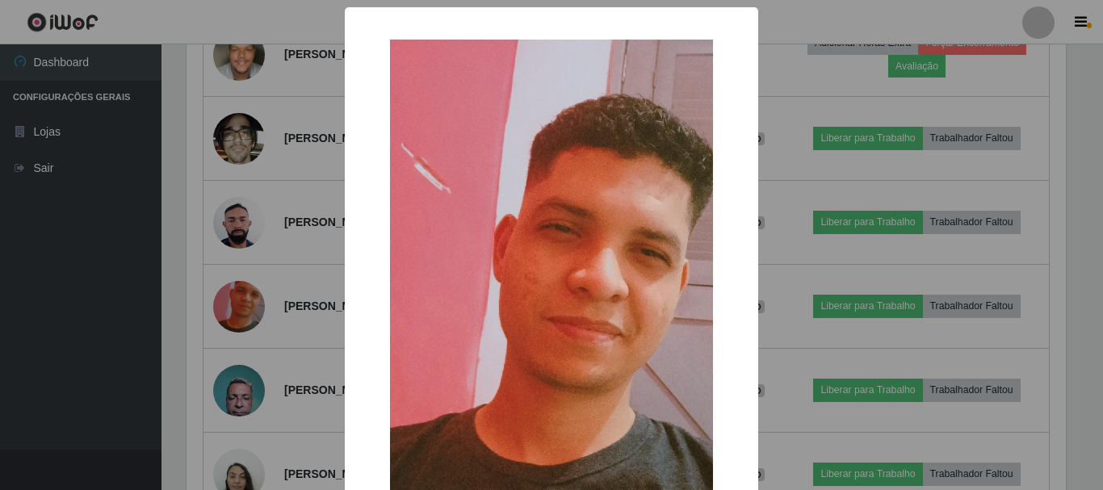
click at [98, 369] on div "× OK Cancel" at bounding box center [551, 245] width 1103 height 490
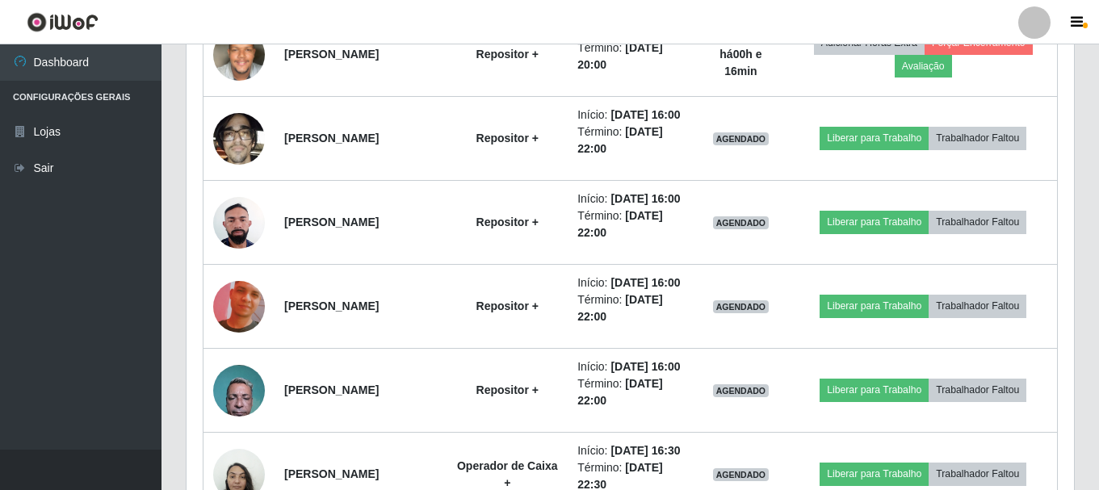
scroll to position [860, 0]
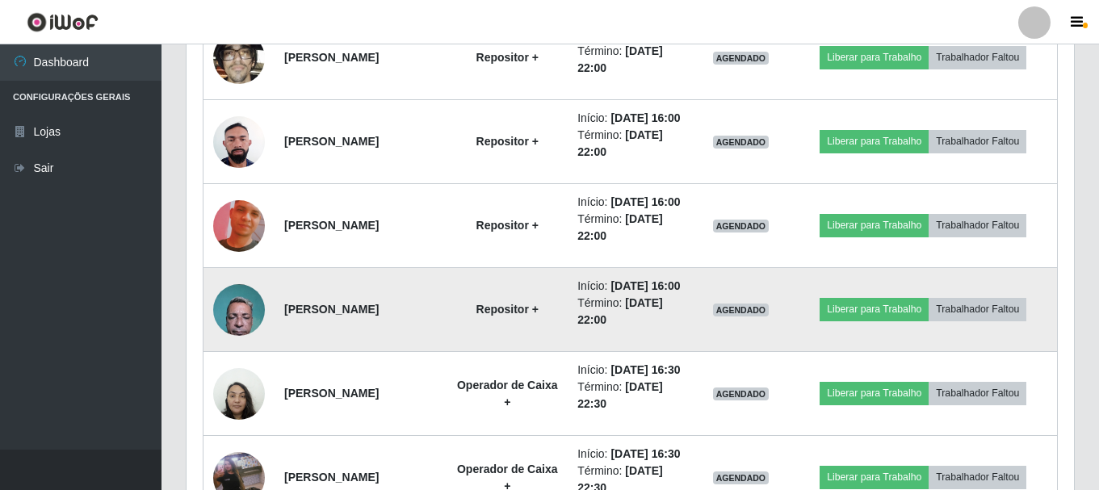
click at [233, 344] on img at bounding box center [239, 309] width 52 height 69
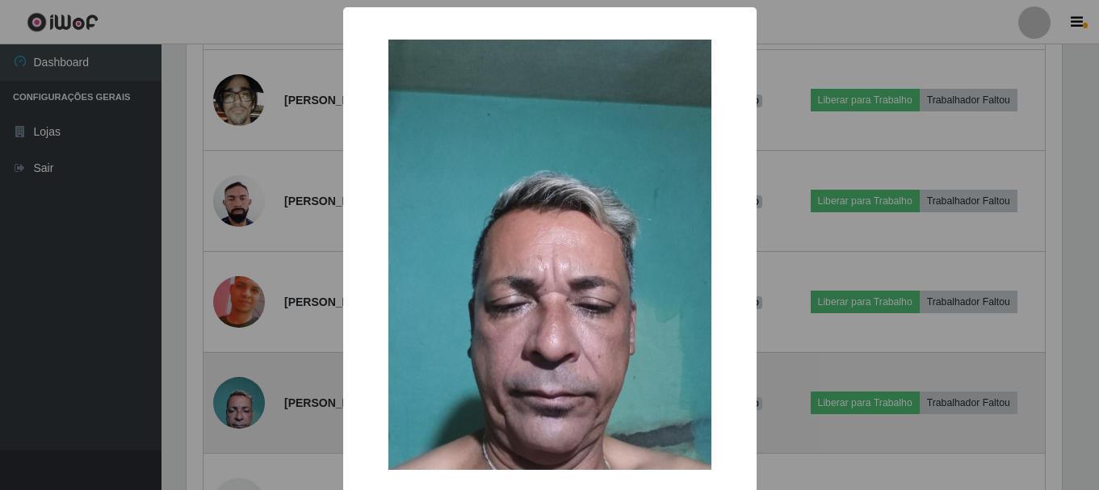
scroll to position [335, 880]
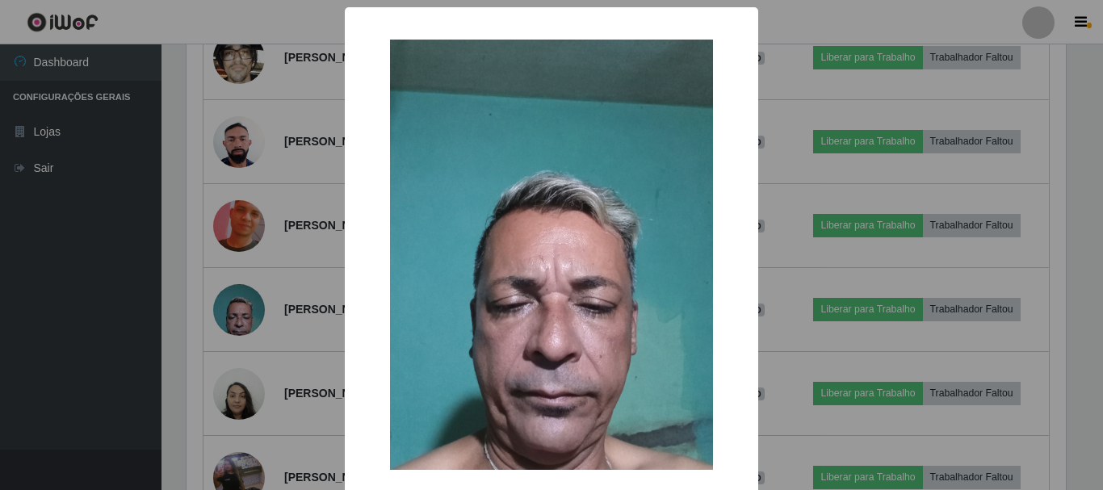
click at [95, 397] on div "× OK Cancel" at bounding box center [551, 245] width 1103 height 490
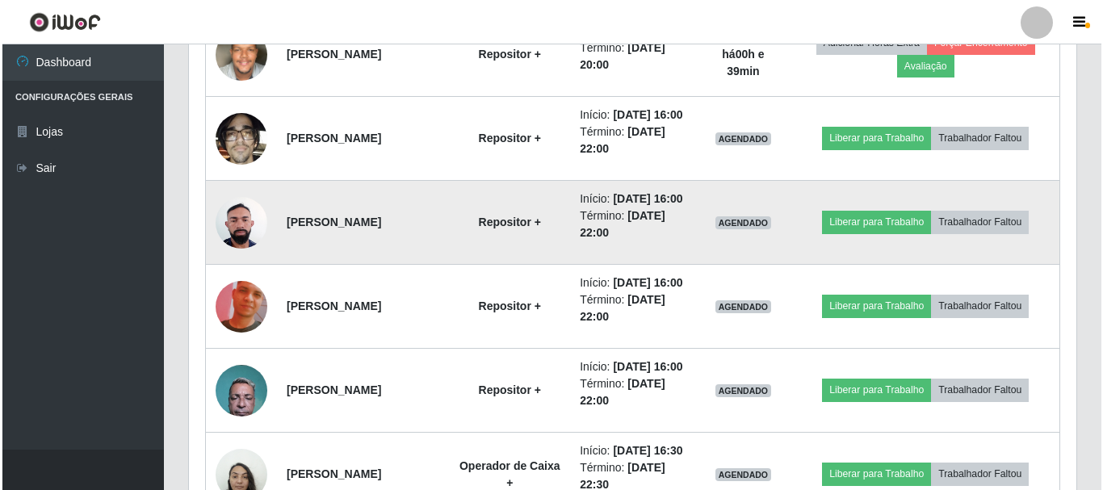
scroll to position [860, 0]
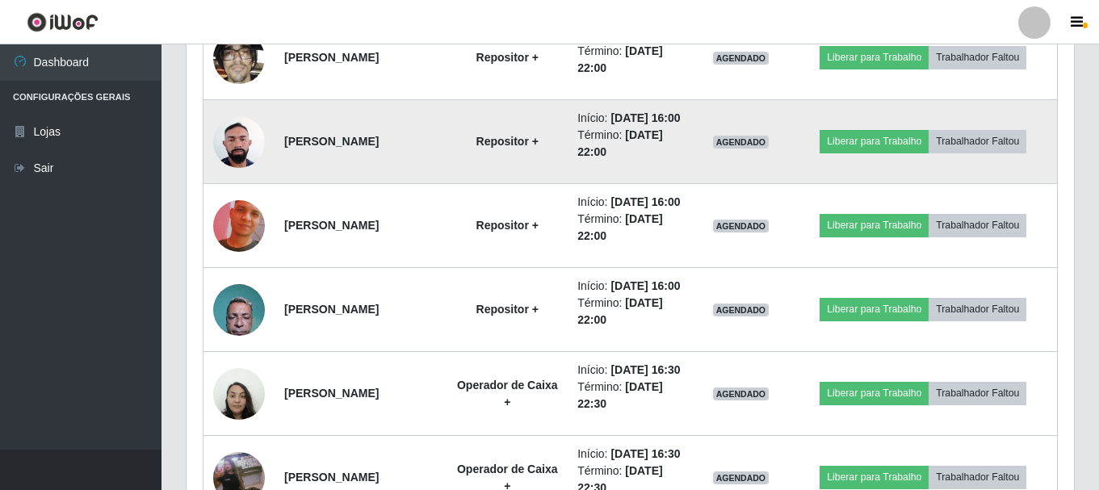
click at [231, 176] on img at bounding box center [239, 141] width 52 height 69
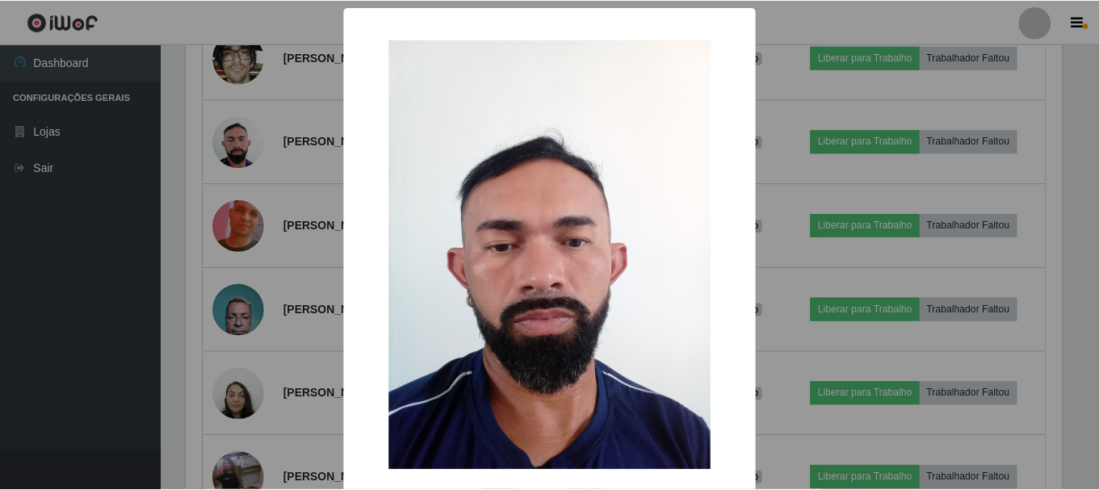
scroll to position [335, 880]
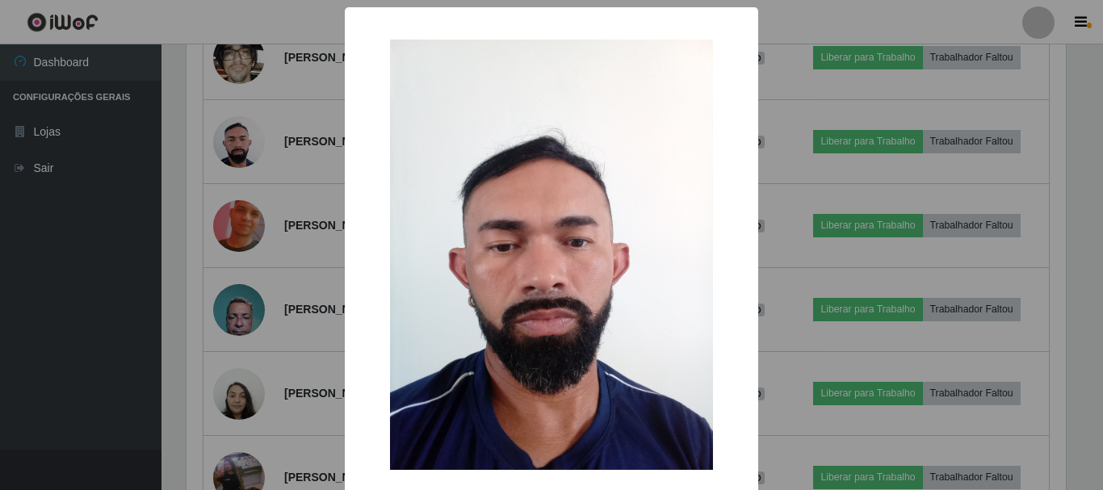
click at [108, 274] on div "× OK Cancel" at bounding box center [551, 245] width 1103 height 490
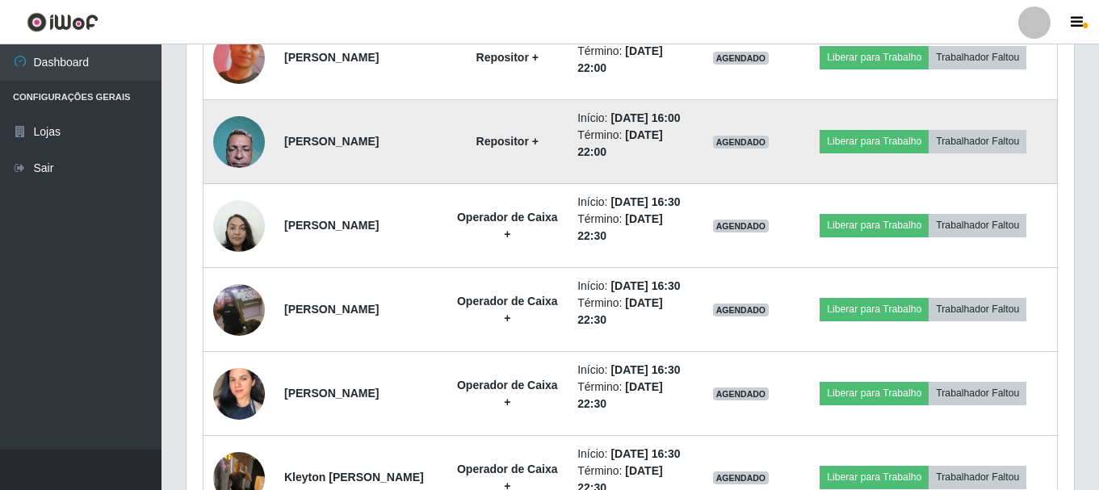
scroll to position [1022, 0]
